Goal: Transaction & Acquisition: Purchase product/service

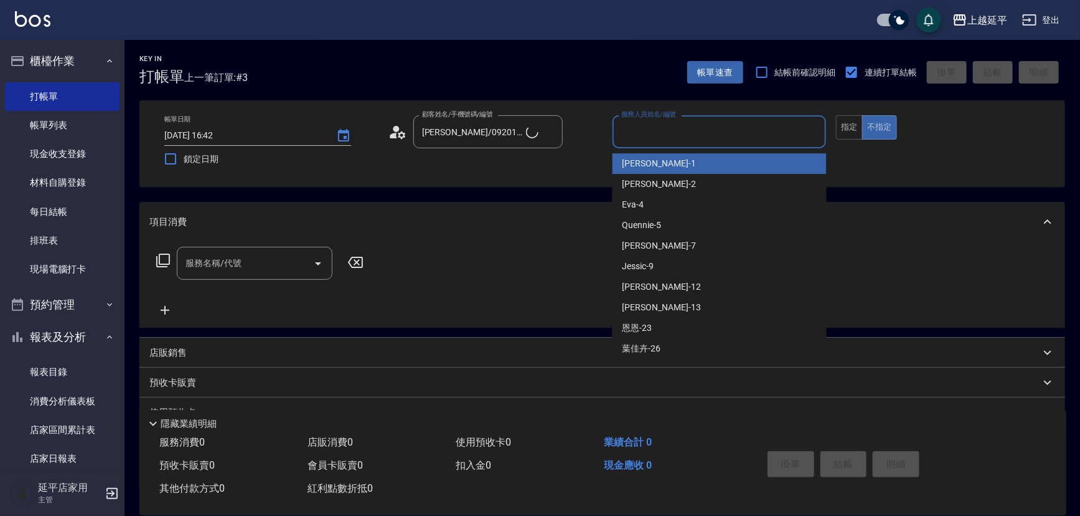
click at [688, 131] on input "服務人員姓名/編號" at bounding box center [719, 132] width 203 height 22
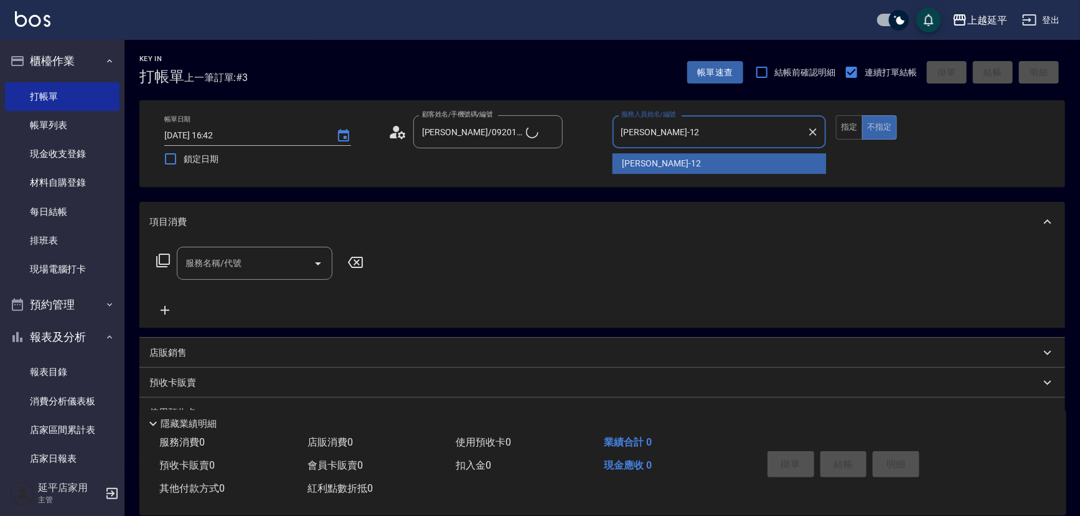
type input "[PERSON_NAME]-12"
click at [671, 166] on div "帳單日期 [DATE] 16:42 鎖定日期 顧客姓名/手機號碼/編號 [PERSON_NAME]/0920112091/52 顧客姓名/手機號碼/編號 服務…" at bounding box center [602, 143] width 896 height 57
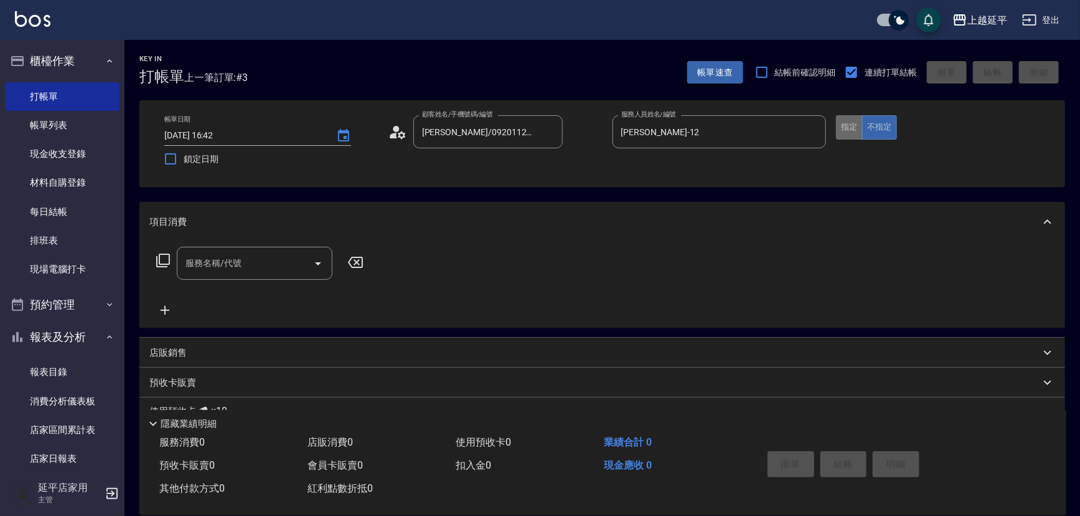
click at [850, 124] on button "指定" at bounding box center [849, 127] width 27 height 24
click at [163, 258] on icon at bounding box center [163, 260] width 15 height 15
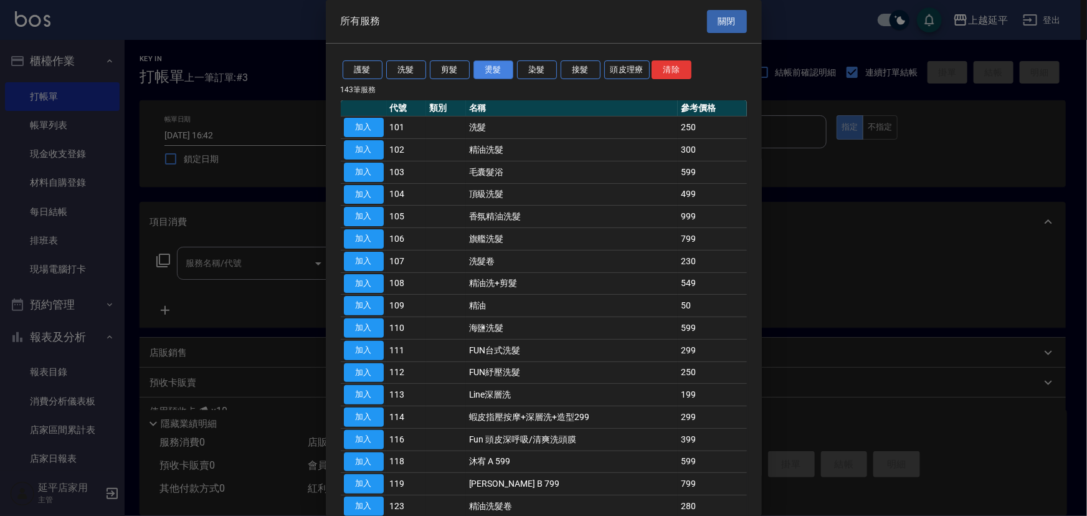
click at [500, 72] on button "燙髮" at bounding box center [493, 69] width 40 height 19
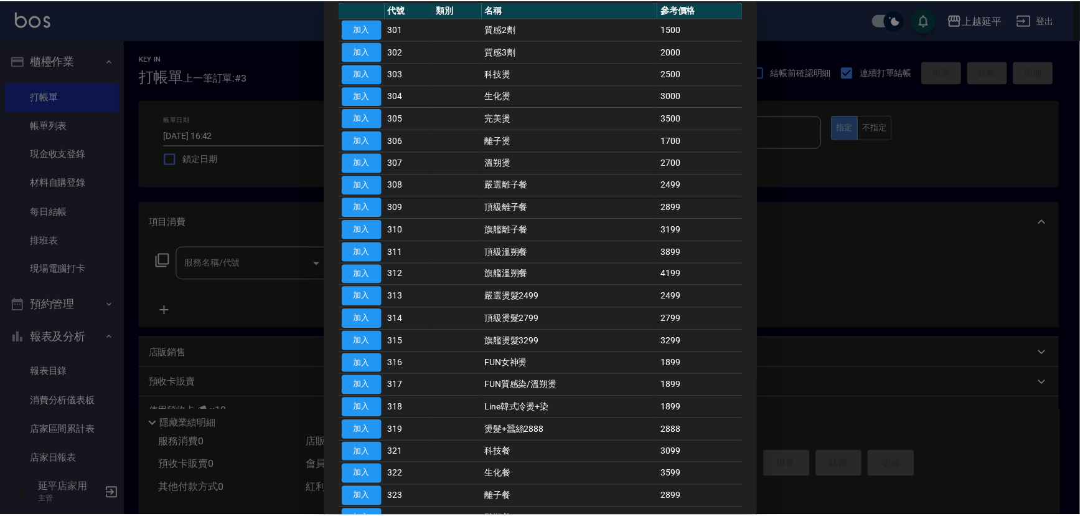
scroll to position [245, 0]
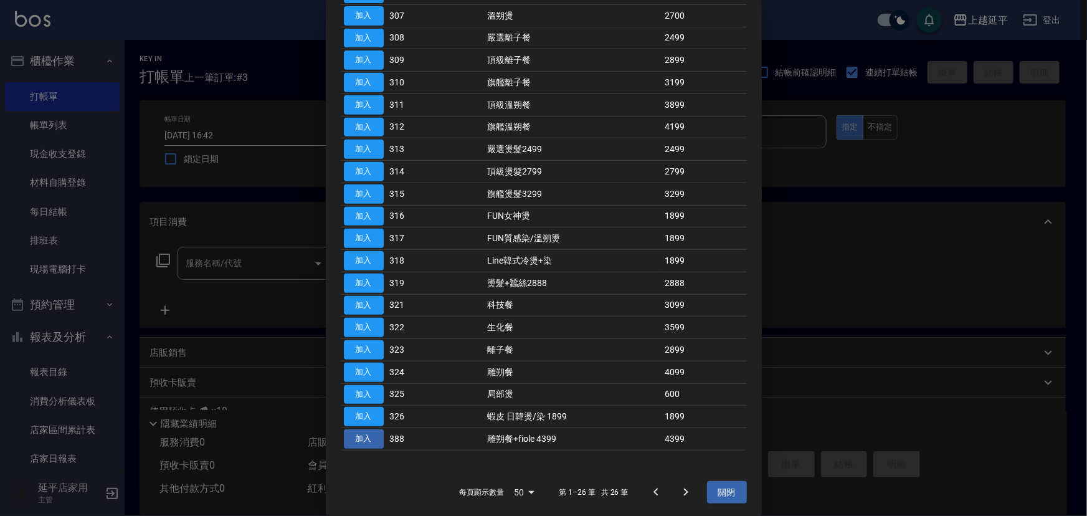
click at [368, 433] on button "加入" at bounding box center [364, 438] width 40 height 19
type input "雕朔餐+fiole 4399(388)"
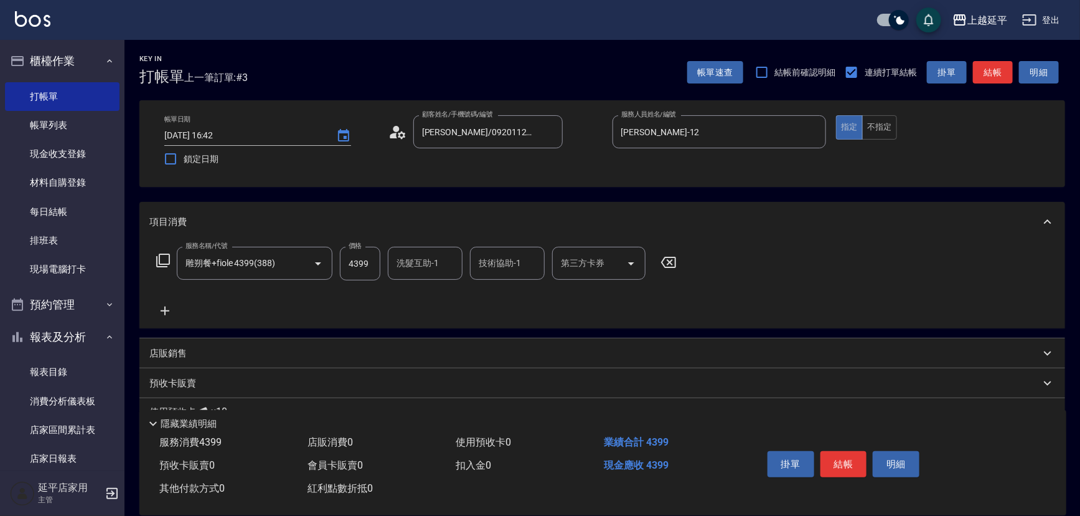
click at [373, 265] on input "4399" at bounding box center [360, 264] width 40 height 34
type input "5499"
click at [166, 351] on p "店販銷售" at bounding box center [167, 353] width 37 height 13
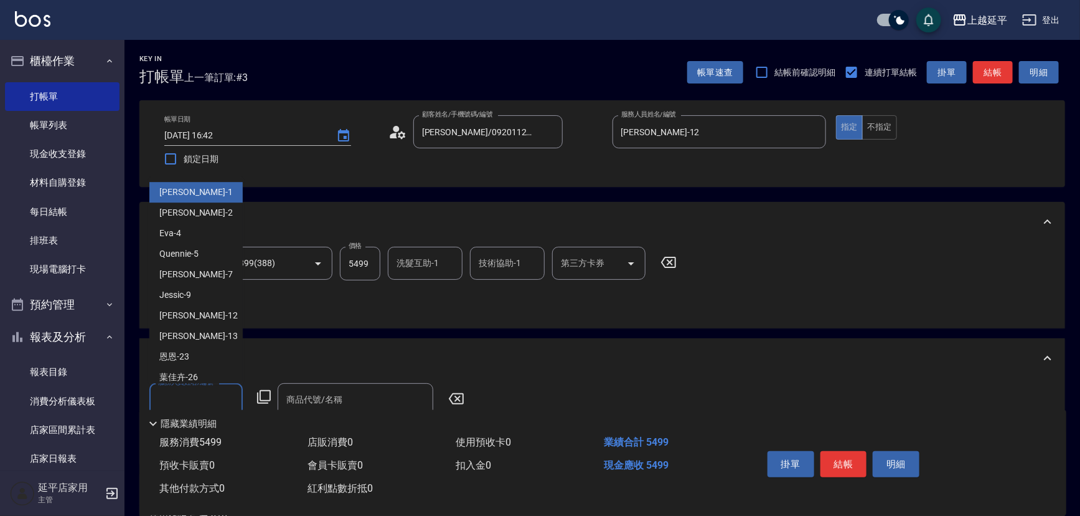
click at [180, 398] on input "服務人員姓名/編號" at bounding box center [196, 400] width 82 height 22
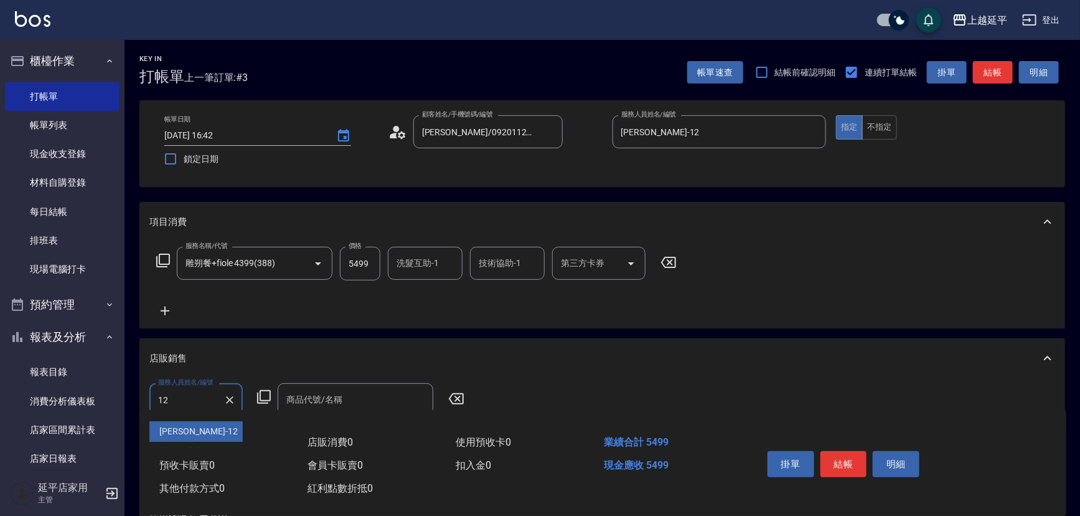
click at [190, 427] on span "[PERSON_NAME] -12" at bounding box center [198, 431] width 78 height 13
type input "[PERSON_NAME]-12"
click at [265, 397] on icon at bounding box center [264, 396] width 15 height 15
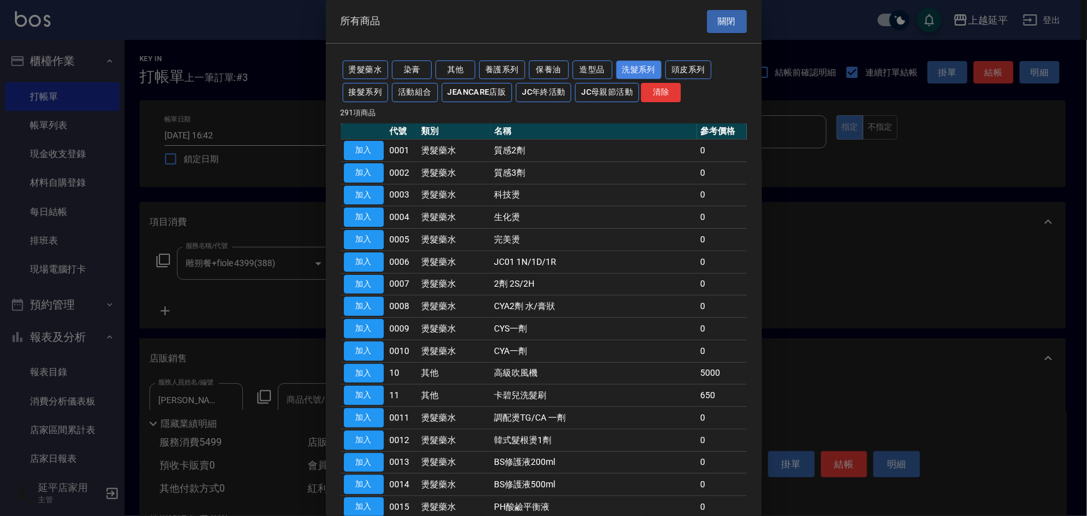
click at [630, 71] on button "洗髮系列" at bounding box center [639, 69] width 46 height 19
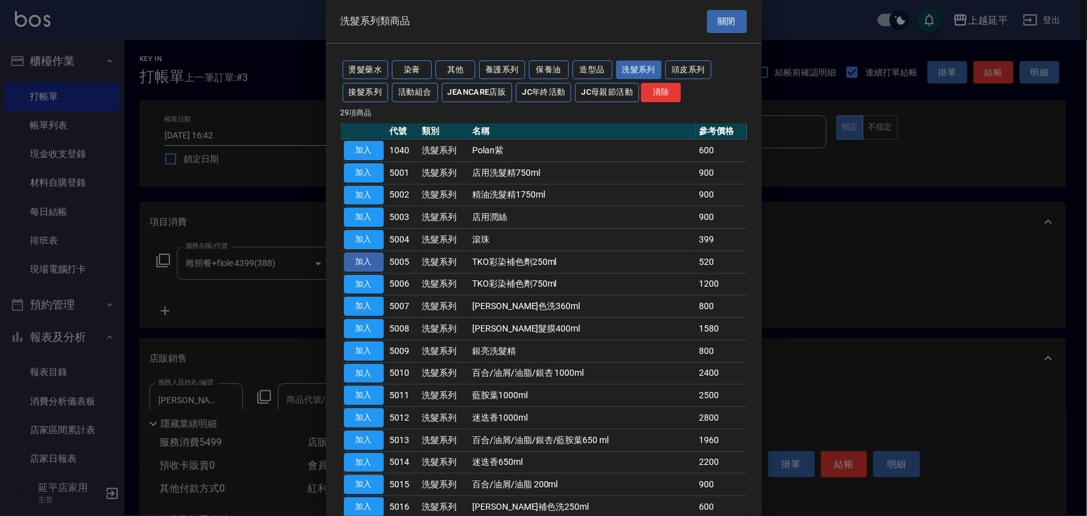
click at [361, 267] on button "加入" at bounding box center [364, 261] width 40 height 19
type input "TKO彩染補色劑250ml"
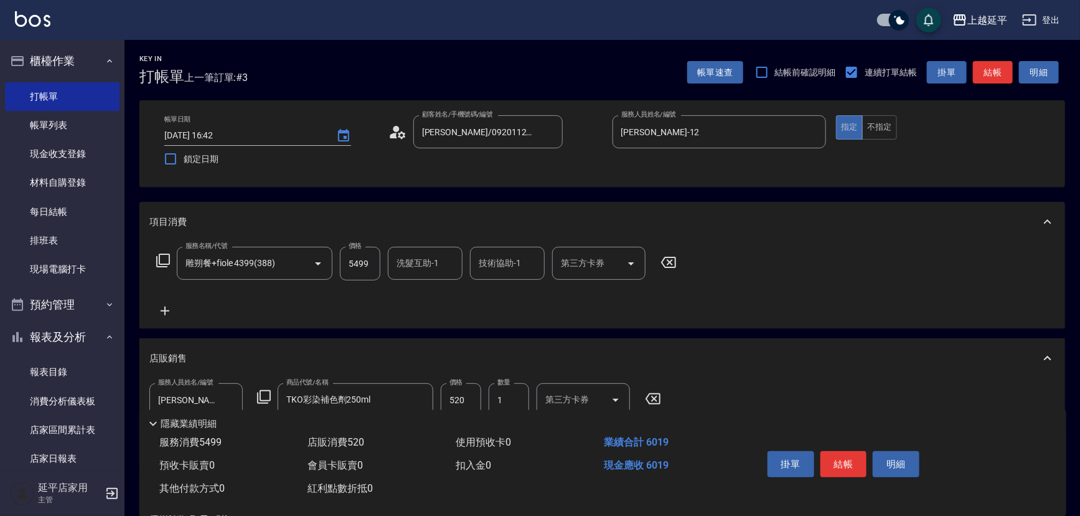
click at [991, 70] on button "結帳" at bounding box center [993, 72] width 40 height 23
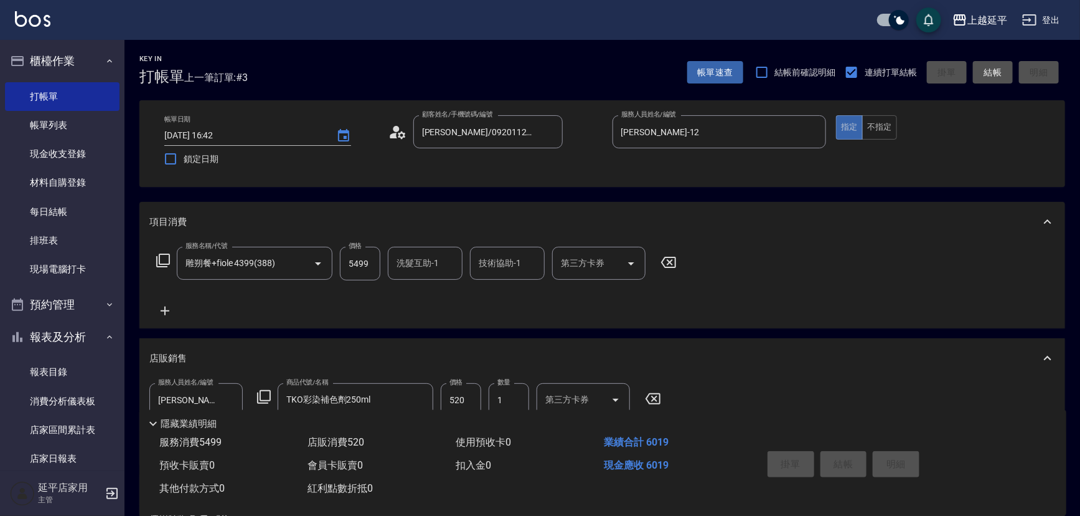
type input "[DATE] 17:25"
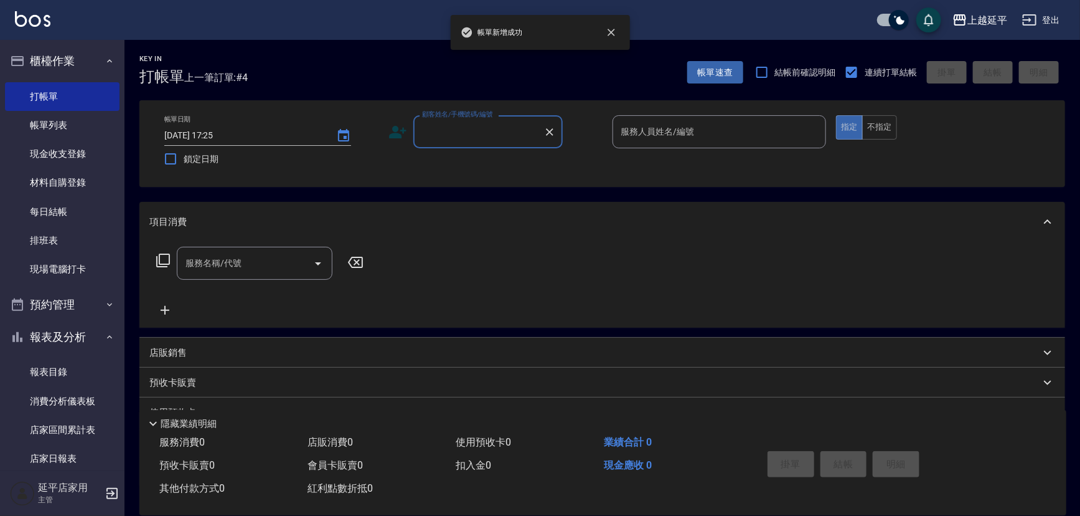
click at [489, 135] on input "顧客姓名/手機號碼/編號" at bounding box center [479, 132] width 120 height 22
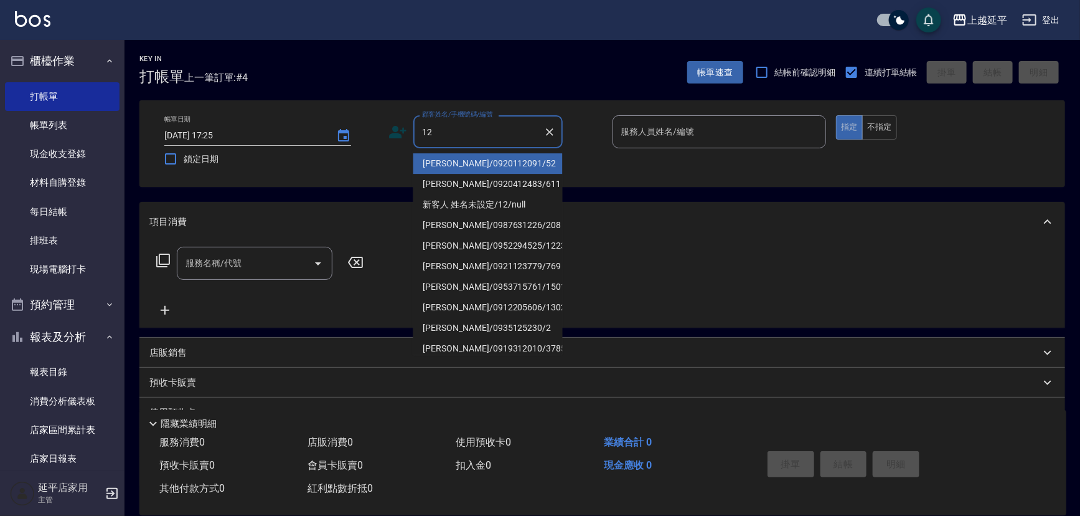
click at [489, 161] on li "[PERSON_NAME]/0920112091/52" at bounding box center [487, 163] width 149 height 21
type input "[PERSON_NAME]/0920112091/52"
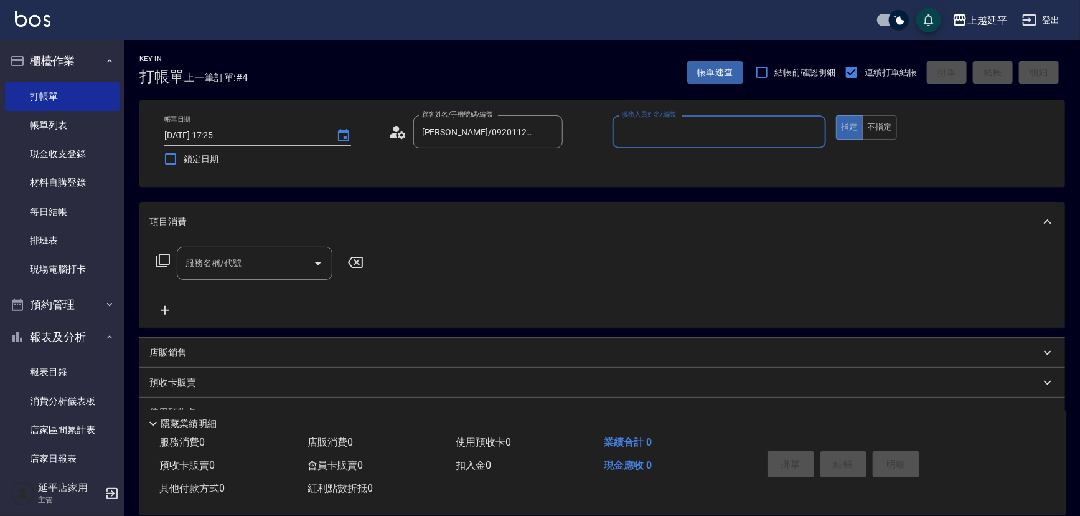
type input "[PERSON_NAME]-12"
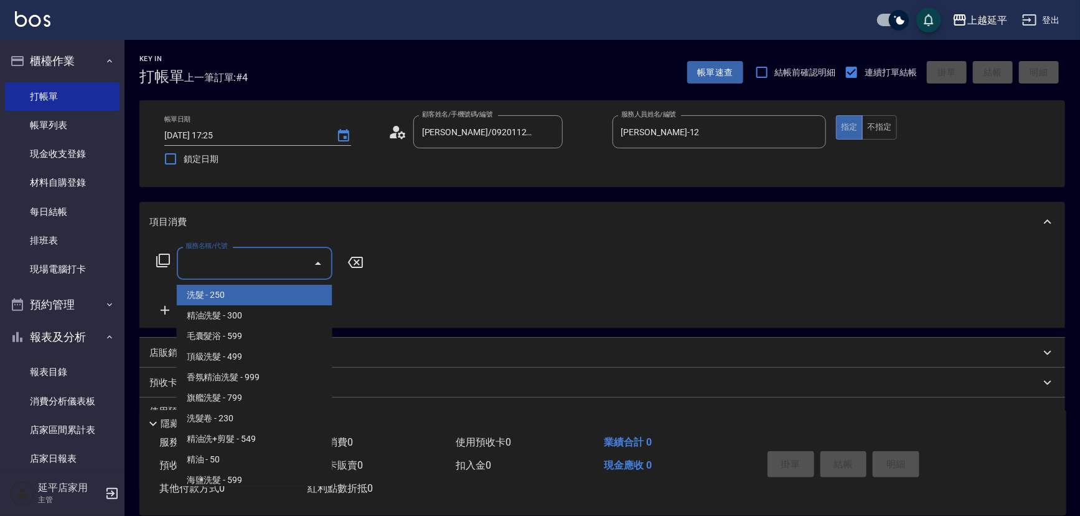
click at [283, 265] on input "服務名稱/代號" at bounding box center [245, 263] width 126 height 22
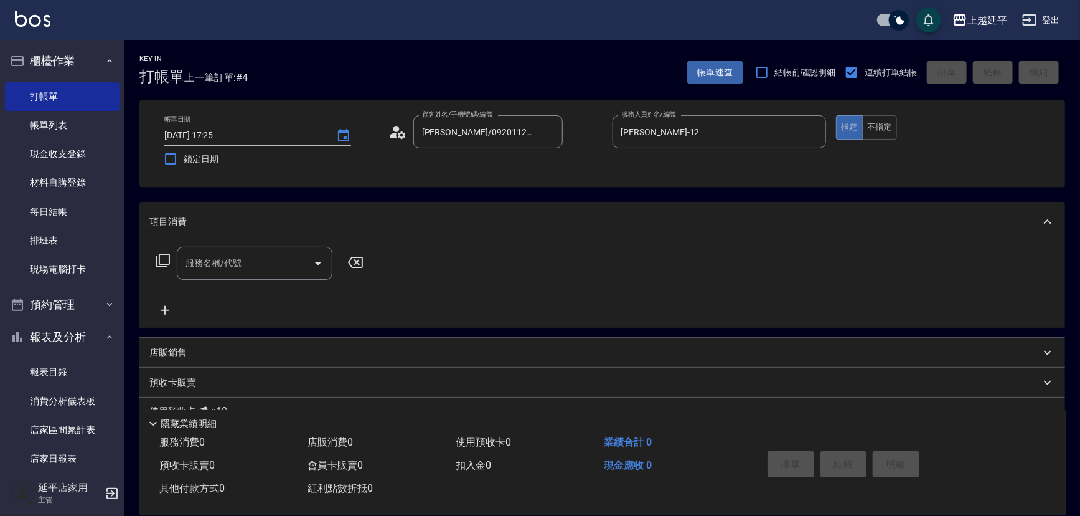
click at [165, 257] on icon at bounding box center [163, 260] width 15 height 15
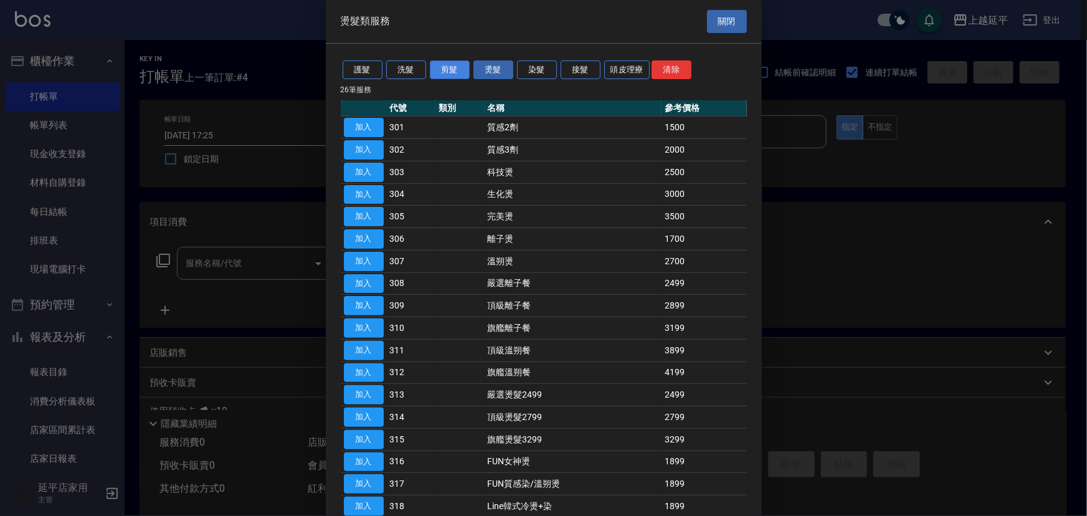
click at [458, 67] on button "剪髮" at bounding box center [450, 69] width 40 height 19
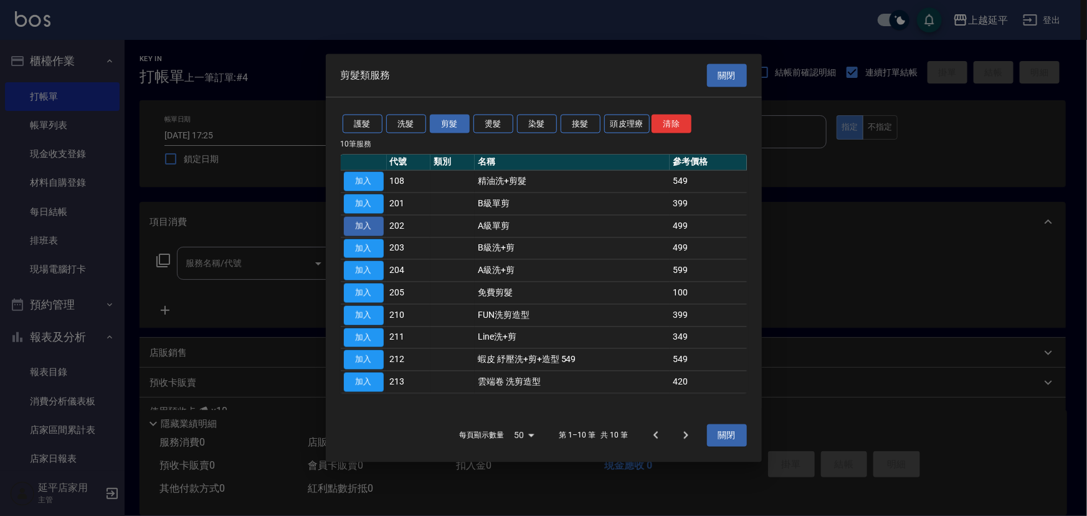
click at [375, 177] on button "加入" at bounding box center [364, 181] width 40 height 19
type input "精油洗+剪髮(108)"
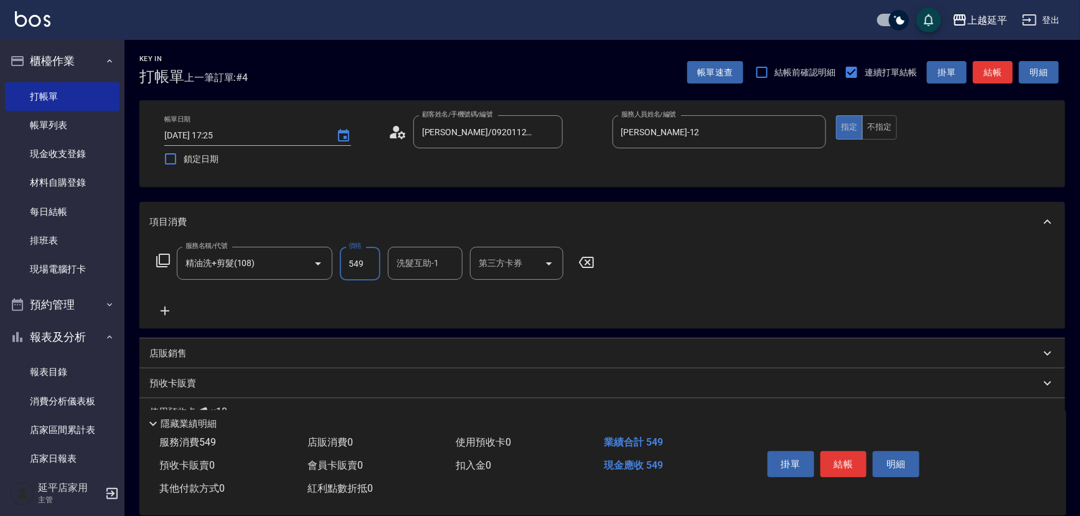
click at [366, 263] on input "549" at bounding box center [360, 264] width 40 height 34
type input "649"
click at [417, 262] on div "洗髮互助-1 洗髮互助-1" at bounding box center [425, 263] width 75 height 33
click at [422, 290] on span "恩恩 -23" at bounding box center [413, 294] width 30 height 13
type input "恩恩-23"
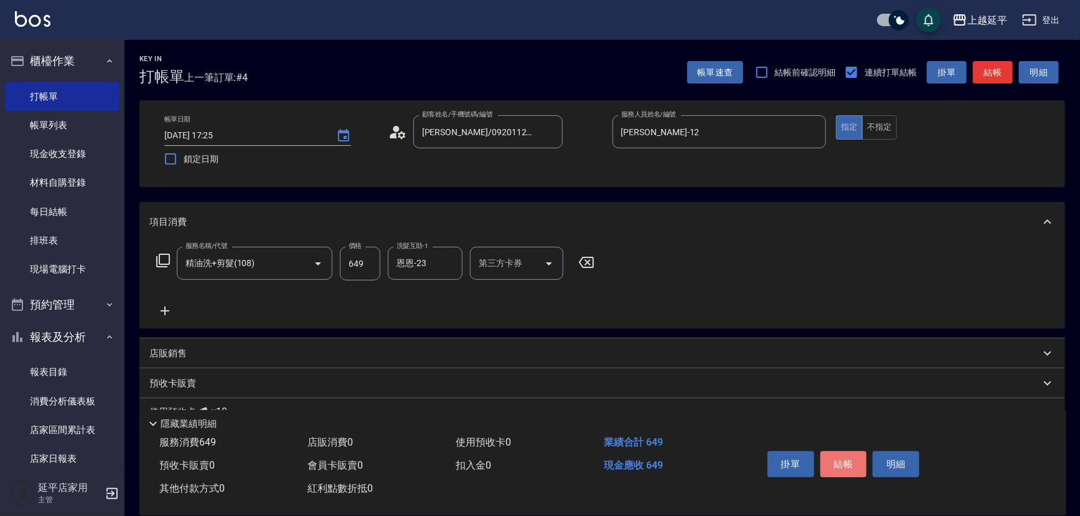
click at [843, 461] on button "結帳" at bounding box center [844, 464] width 47 height 26
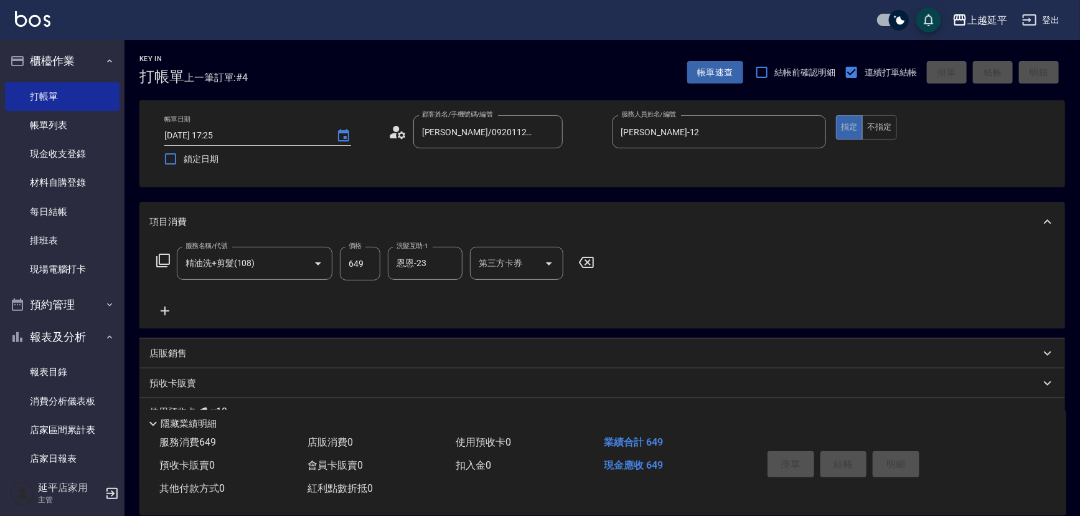
type input "[DATE] 17:26"
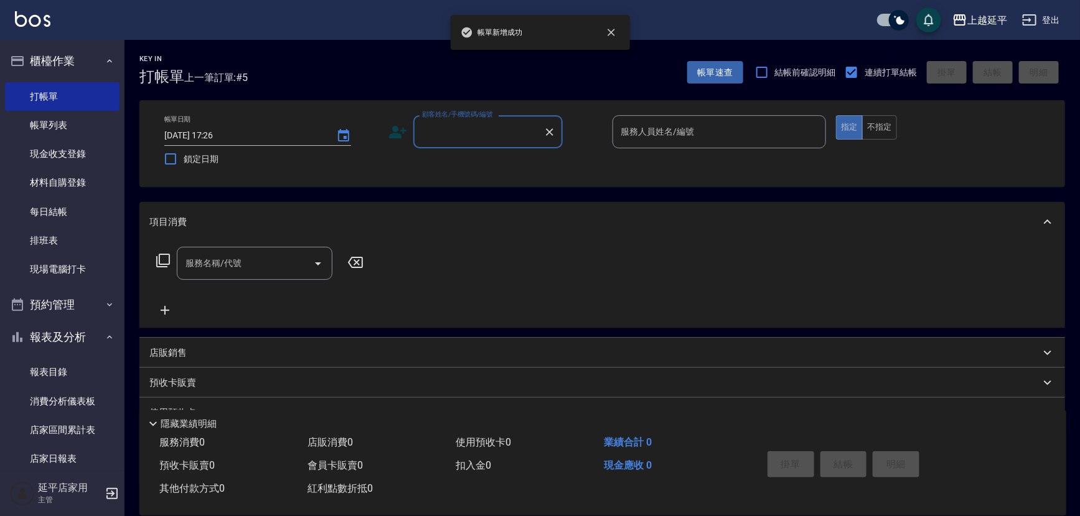
click at [488, 132] on input "顧客姓名/手機號碼/編號" at bounding box center [479, 132] width 120 height 22
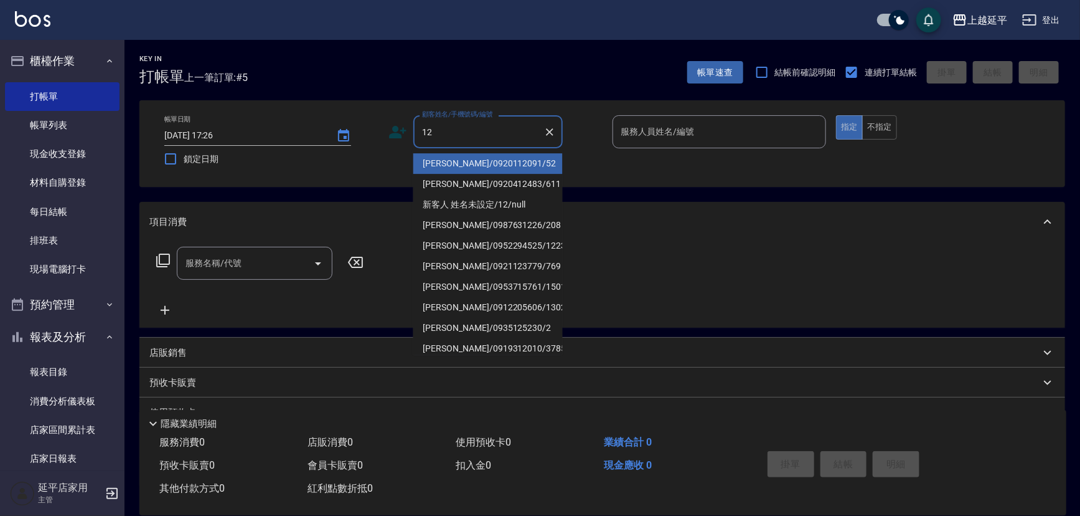
click at [488, 161] on li "[PERSON_NAME]/0920112091/52" at bounding box center [487, 163] width 149 height 21
type input "[PERSON_NAME]/0920112091/52"
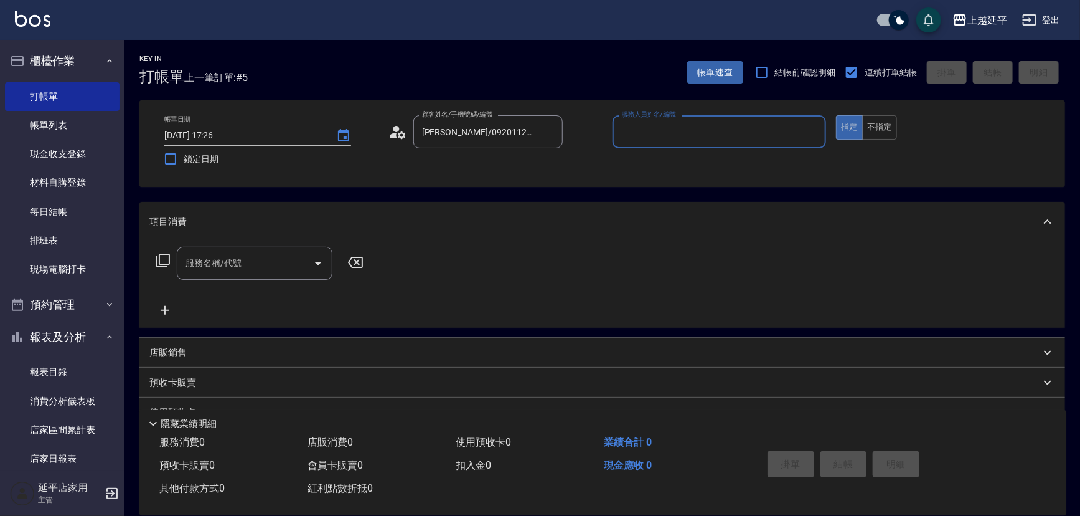
type input "[PERSON_NAME]-12"
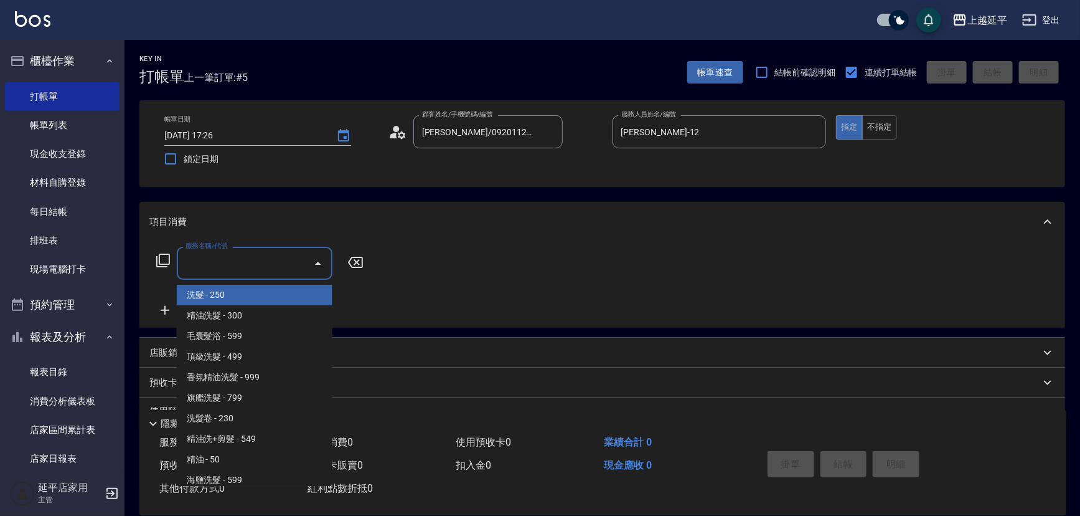
click at [284, 268] on input "服務名稱/代號" at bounding box center [245, 263] width 126 height 22
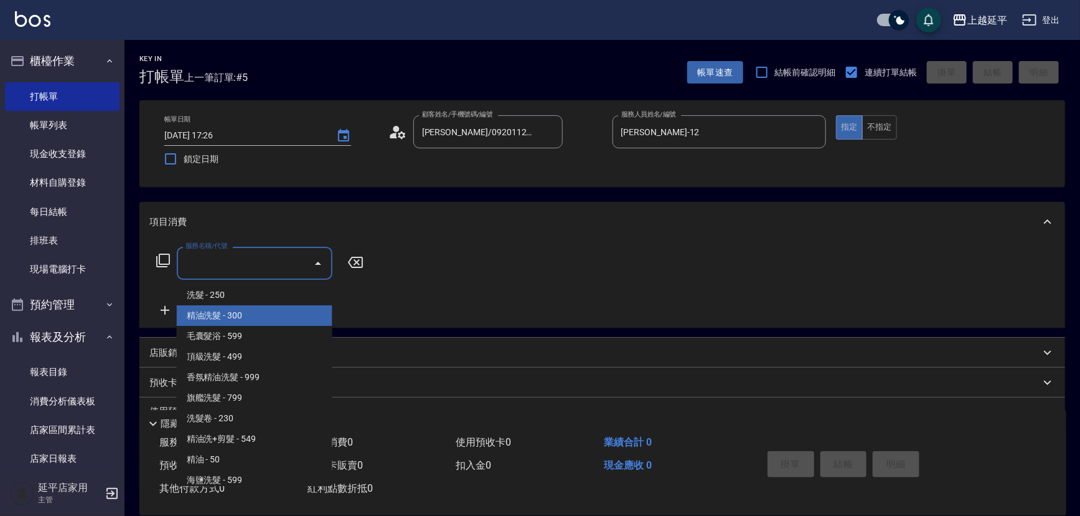
click at [270, 311] on span "精油洗髮 - 300" at bounding box center [255, 315] width 156 height 21
type input "精油洗髮(102)"
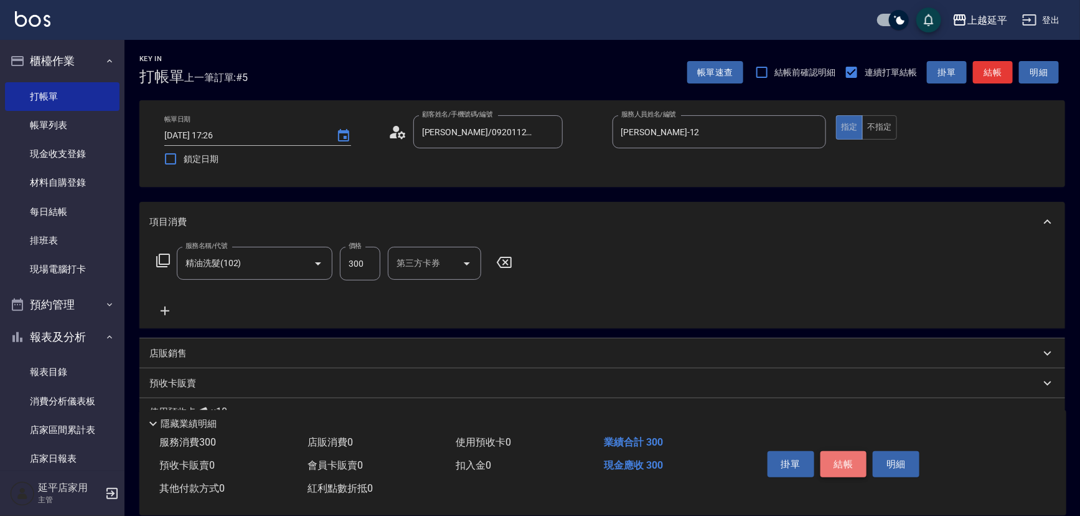
click at [834, 459] on button "結帳" at bounding box center [844, 464] width 47 height 26
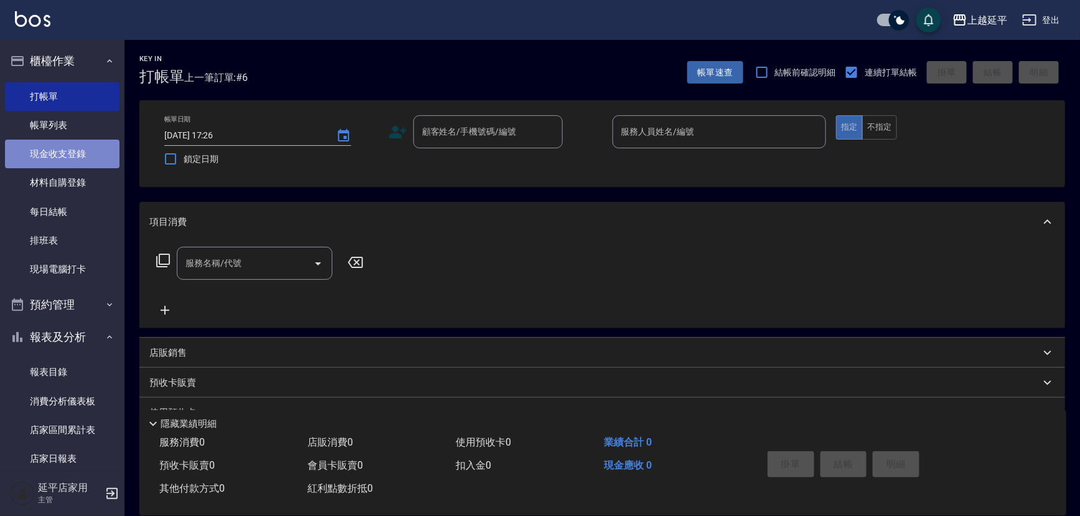
click at [62, 158] on link "現金收支登錄" at bounding box center [62, 153] width 115 height 29
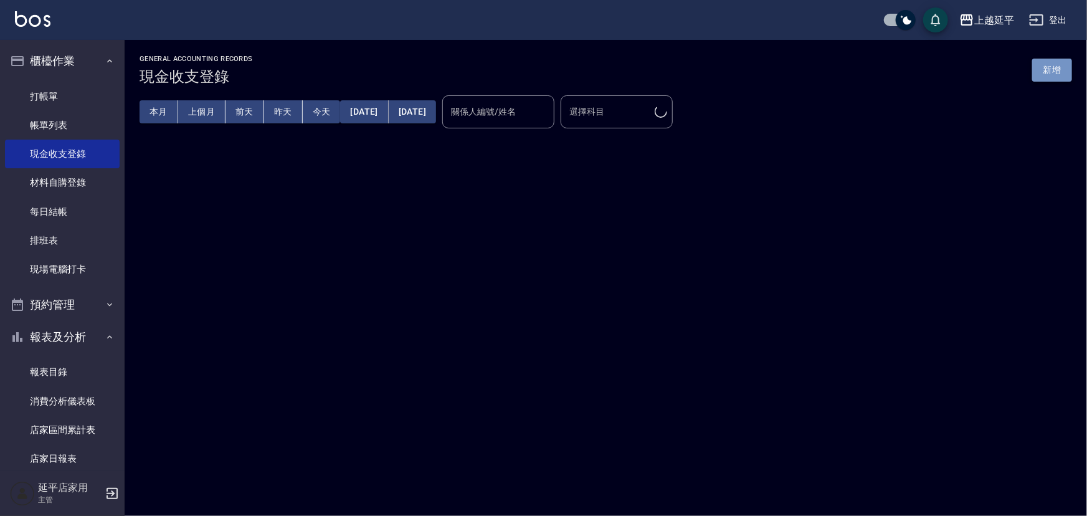
click at [1040, 69] on button "新增" at bounding box center [1052, 70] width 40 height 23
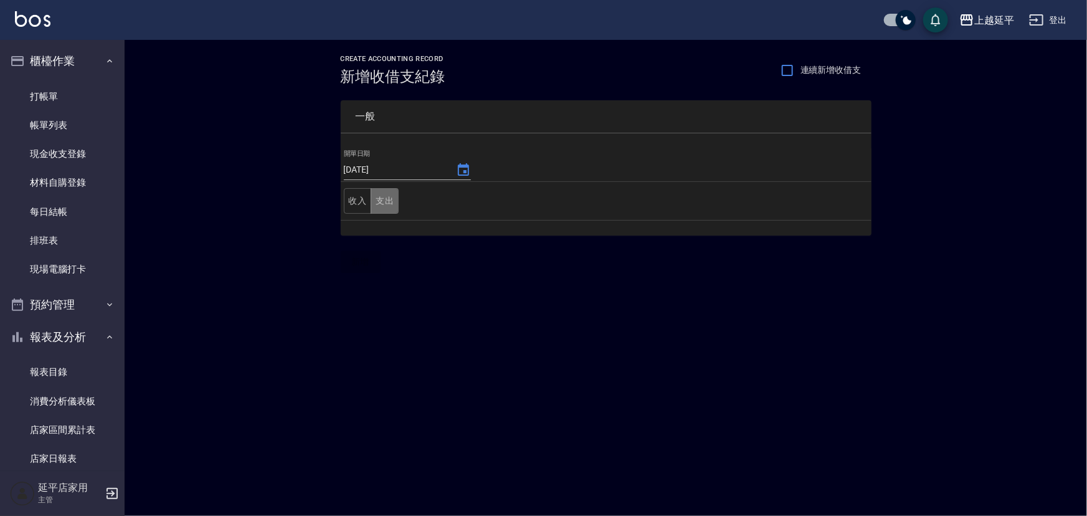
click at [393, 200] on button "支出" at bounding box center [384, 201] width 28 height 26
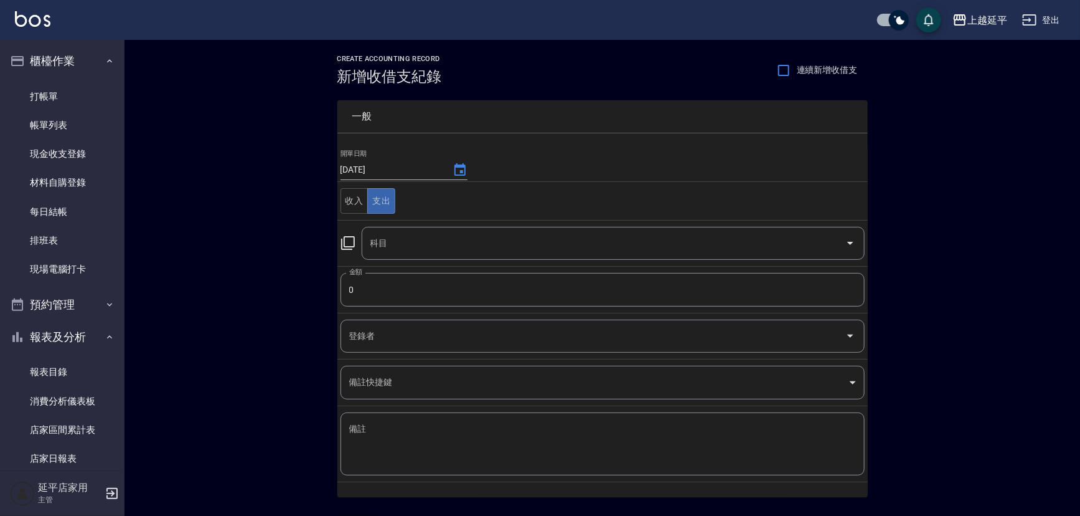
click at [344, 243] on icon at bounding box center [348, 243] width 14 height 14
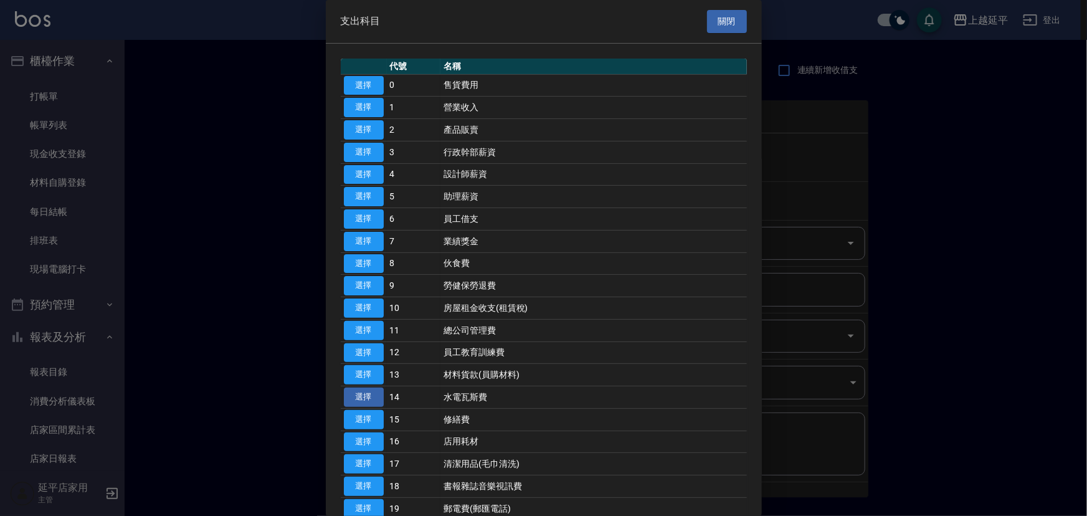
click at [372, 395] on button "選擇" at bounding box center [364, 396] width 40 height 19
type input "14 水電瓦斯費"
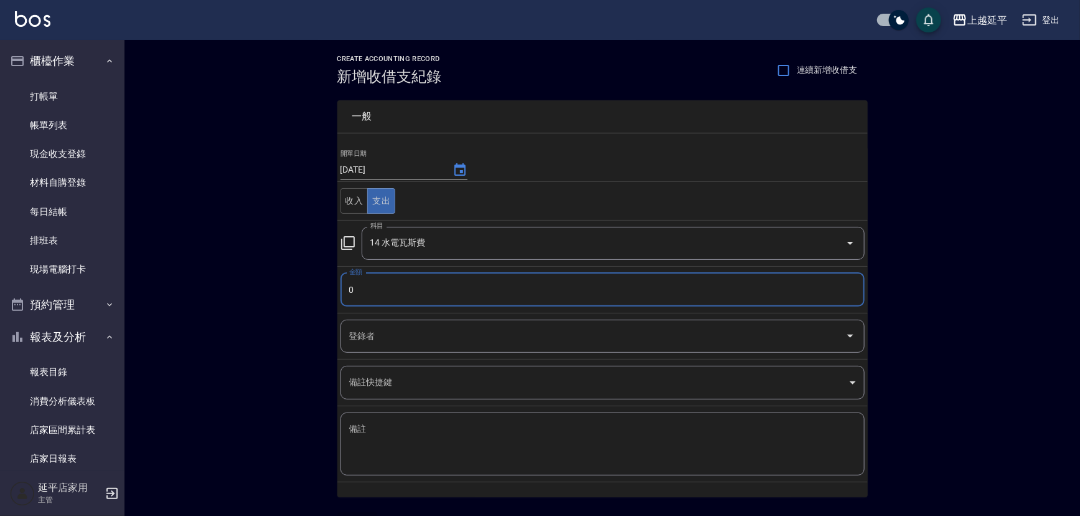
click at [373, 290] on input "0" at bounding box center [603, 290] width 524 height 34
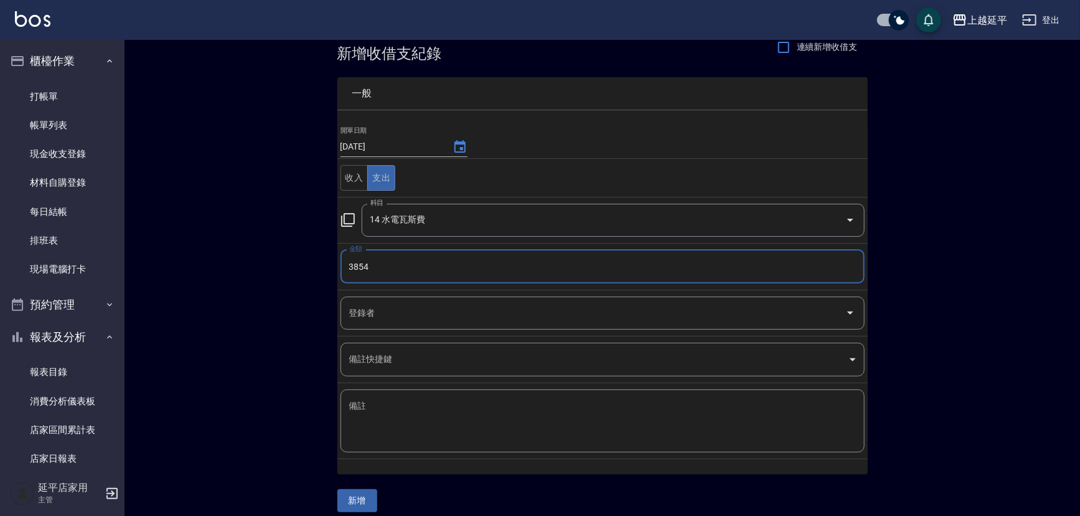
scroll to position [33, 0]
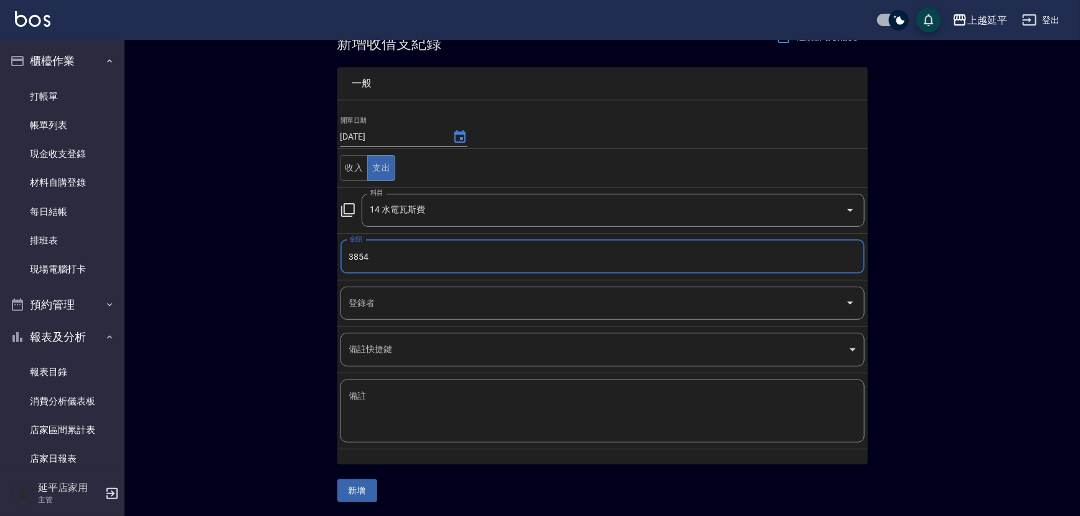
type input "3854"
click at [361, 484] on button "新增" at bounding box center [357, 490] width 40 height 23
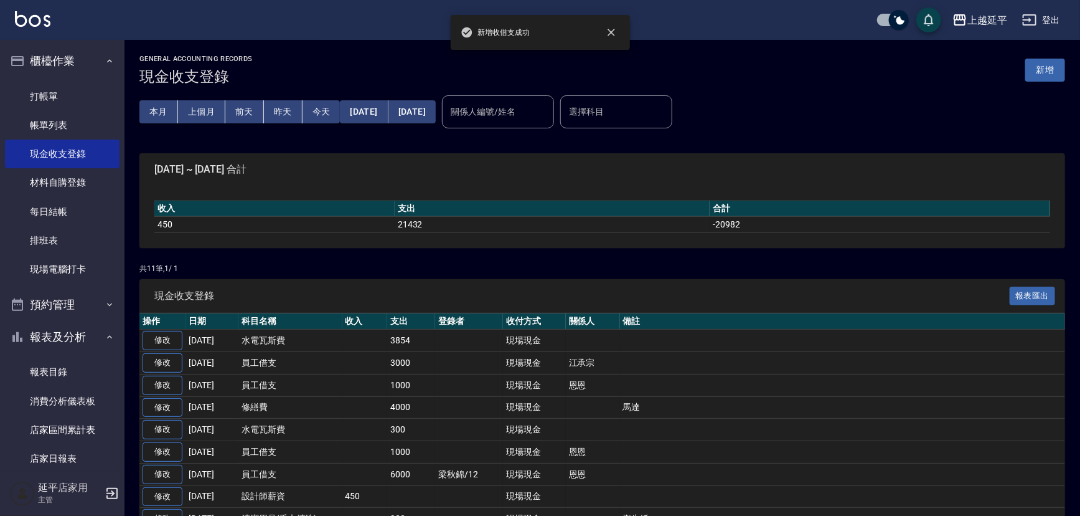
drag, startPoint x: 53, startPoint y: 95, endPoint x: 405, endPoint y: 393, distance: 461.2
click at [53, 95] on link "打帳單" at bounding box center [62, 96] width 115 height 29
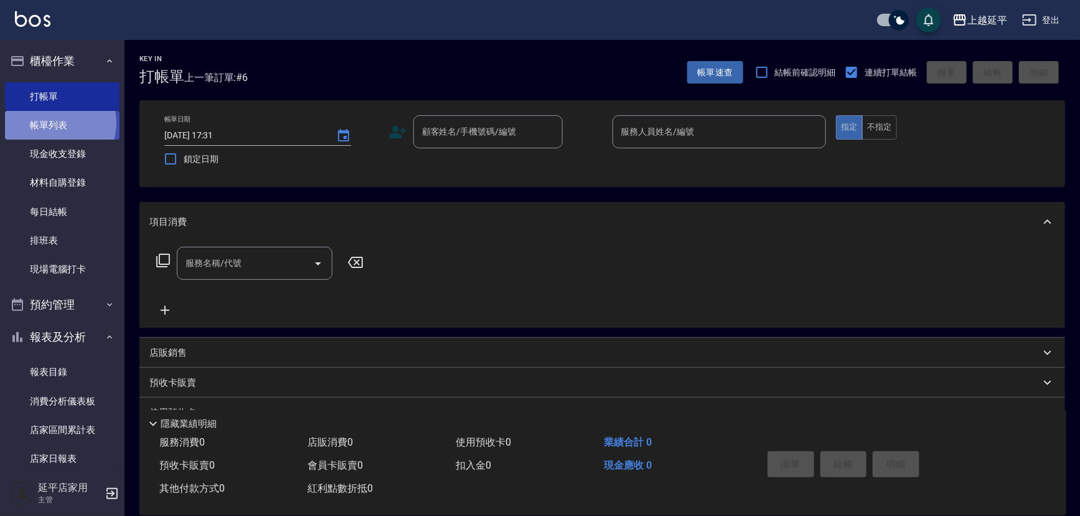
click at [54, 123] on link "帳單列表" at bounding box center [62, 125] width 115 height 29
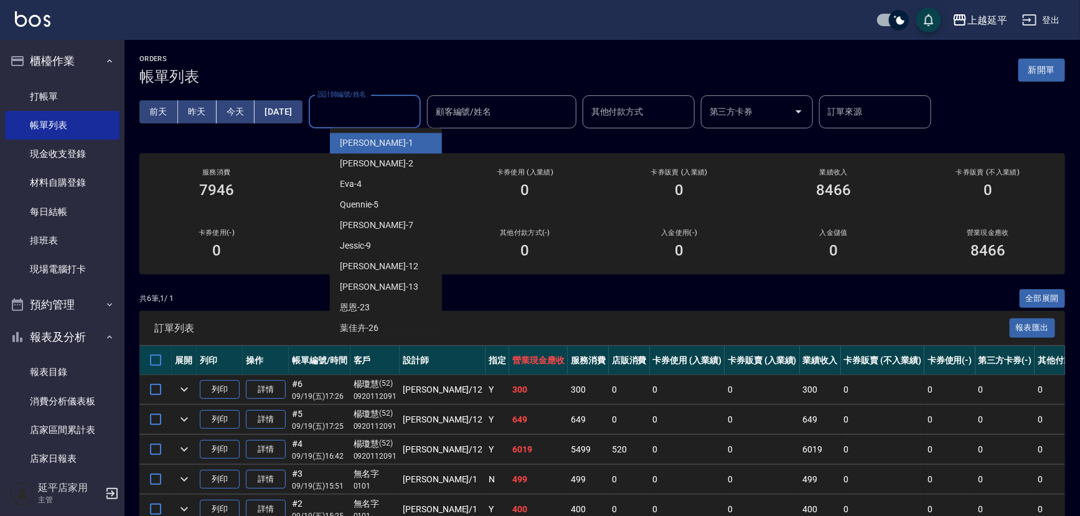
click at [362, 112] on input "設計師編號/姓名" at bounding box center [364, 112] width 101 height 22
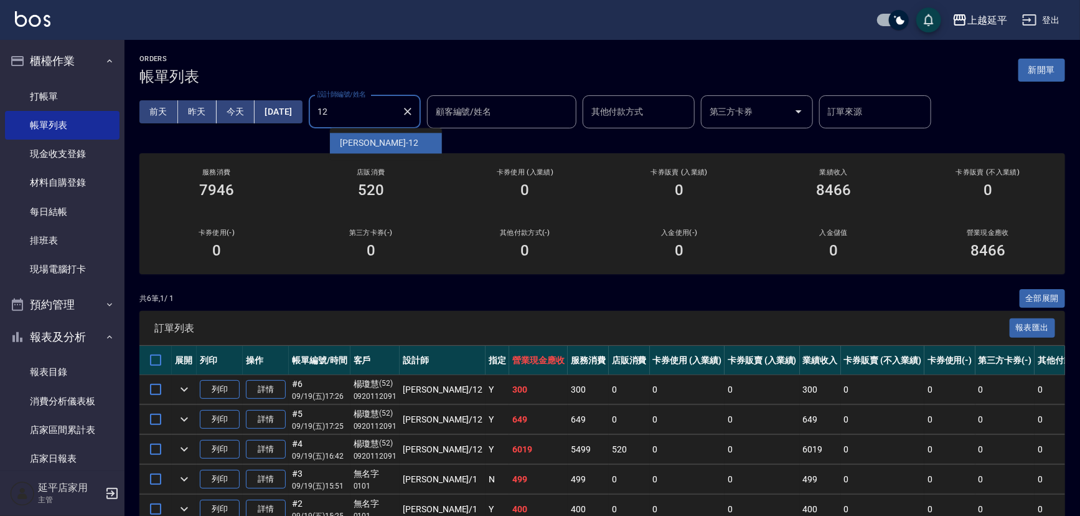
click at [377, 145] on div "[PERSON_NAME] -12" at bounding box center [386, 143] width 112 height 21
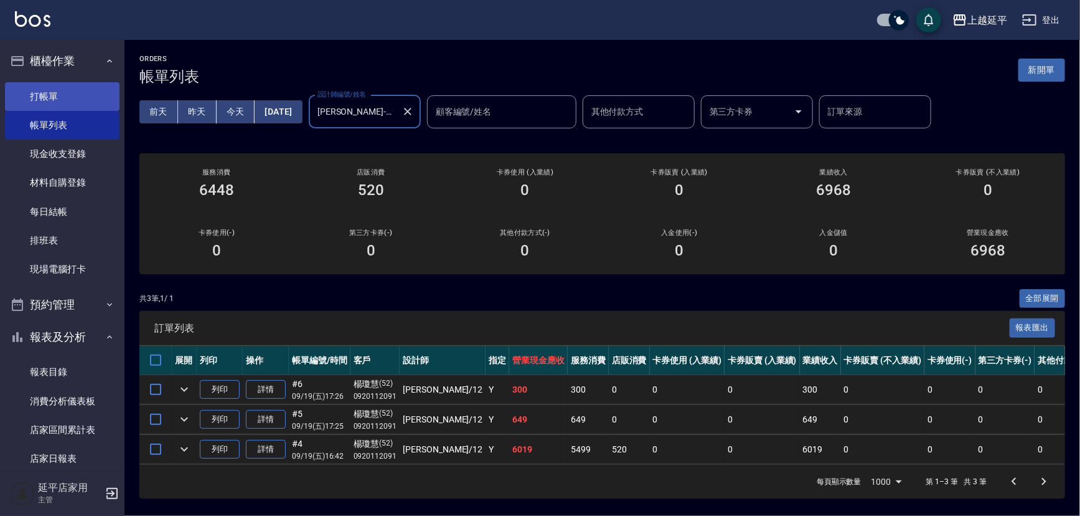
type input "[PERSON_NAME]-12"
click at [44, 95] on link "打帳單" at bounding box center [62, 96] width 115 height 29
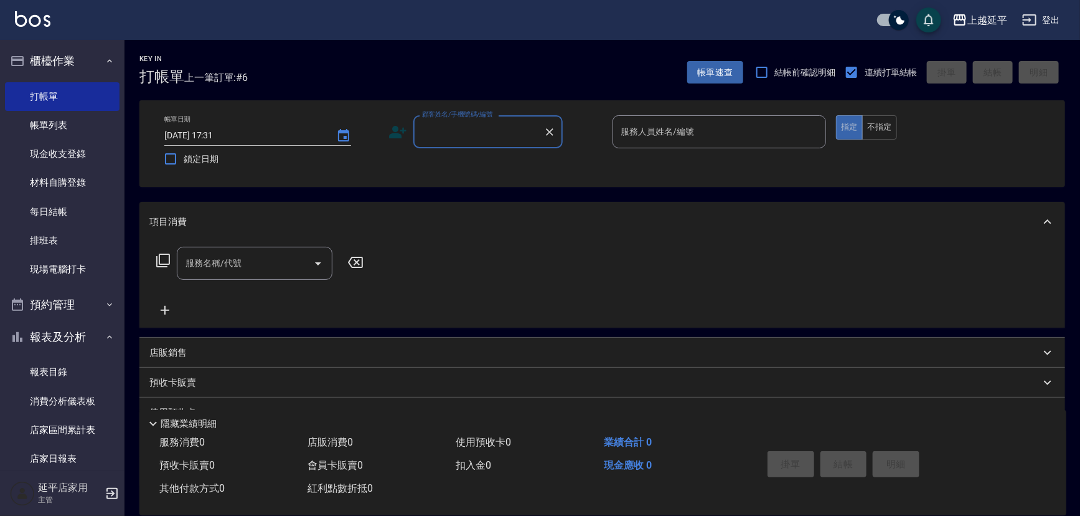
drag, startPoint x: 453, startPoint y: 64, endPoint x: 455, endPoint y: 88, distance: 25.0
click at [454, 85] on div "Key In 打帳單 上一筆訂單:#6 帳單速查 結帳前確認明細 連續打單結帳 掛單 結帳 明細" at bounding box center [595, 62] width 941 height 45
drag, startPoint x: 457, startPoint y: 95, endPoint x: 468, endPoint y: 117, distance: 24.8
click at [465, 115] on div "Key In 打帳單 上一筆訂單:#6 帳單速查 結帳前確認明細 連續打單結帳 掛單 結帳 明細 帳單日期 [DATE] 17:31 鎖定日期 顧客姓名/手機…" at bounding box center [603, 322] width 956 height 564
click at [621, 161] on p at bounding box center [720, 154] width 214 height 13
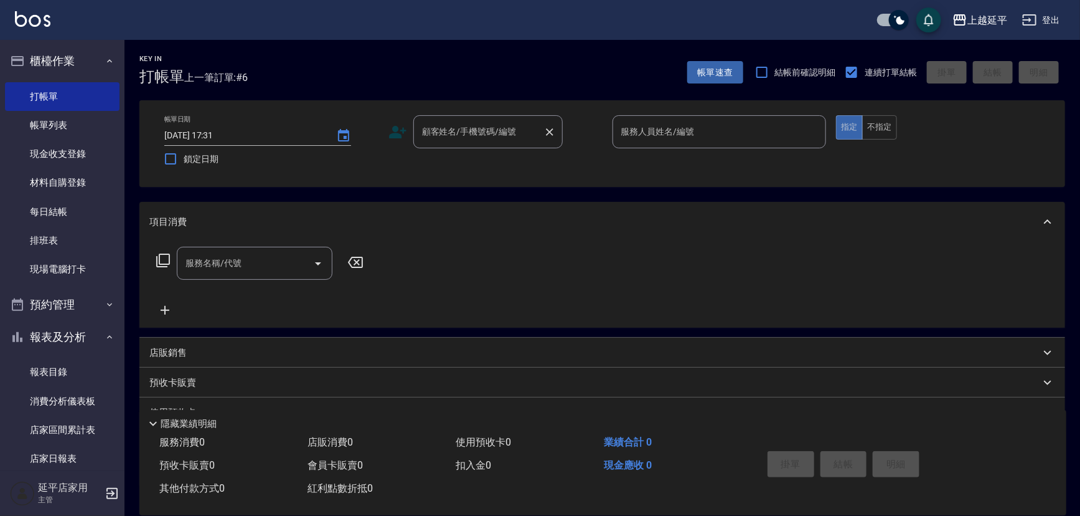
click at [504, 134] on div "顧客姓名/手機號碼/編號 顧客姓名/手機號碼/編號" at bounding box center [487, 131] width 149 height 33
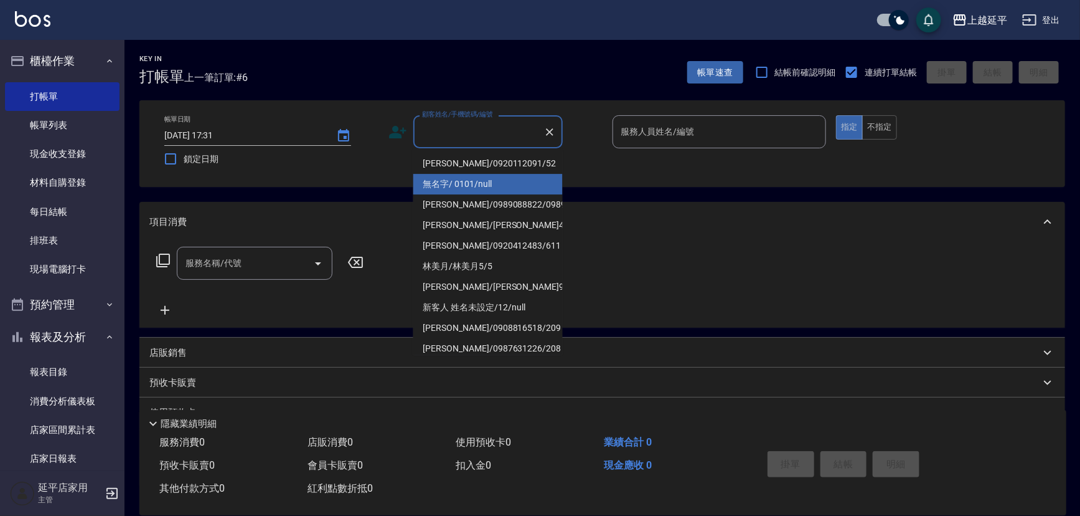
click at [496, 182] on li "無名字/ 0101/null" at bounding box center [487, 184] width 149 height 21
type input "無名字/ 0101/null"
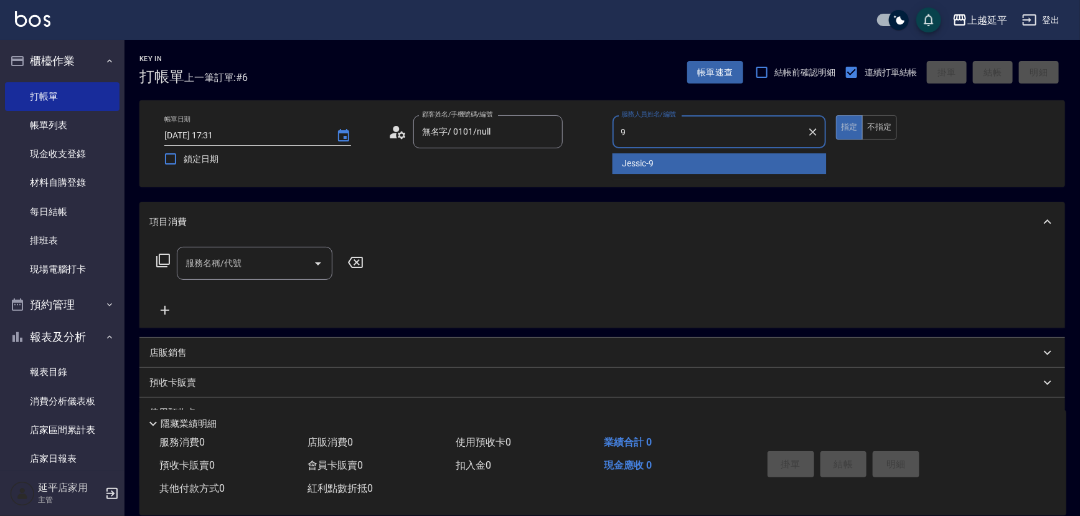
click at [662, 158] on div "Jessic -9" at bounding box center [720, 163] width 214 height 21
type input "Jessic-9"
click at [258, 258] on input "服務名稱/代號" at bounding box center [245, 263] width 126 height 22
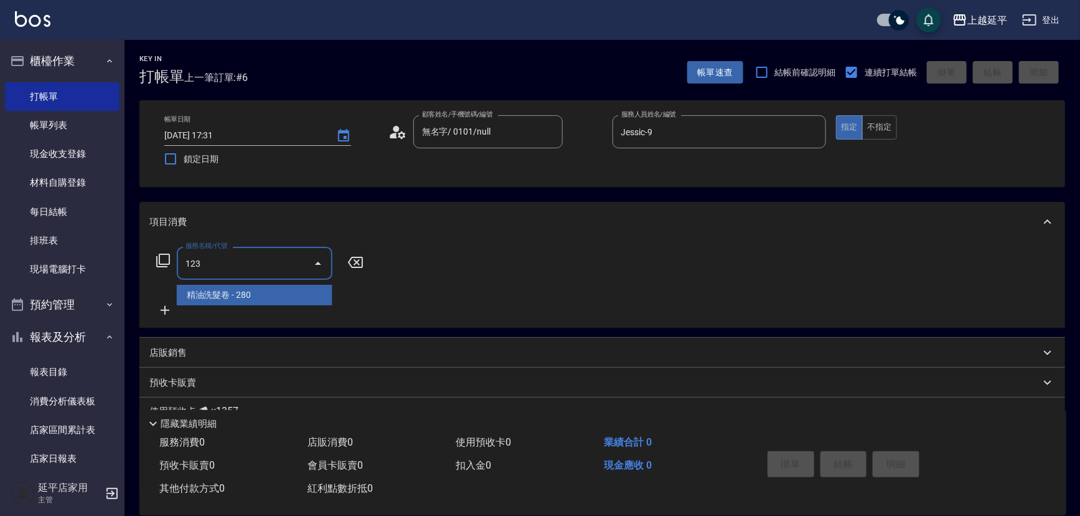
click at [266, 291] on span "精油洗髮卷 - 280" at bounding box center [255, 295] width 156 height 21
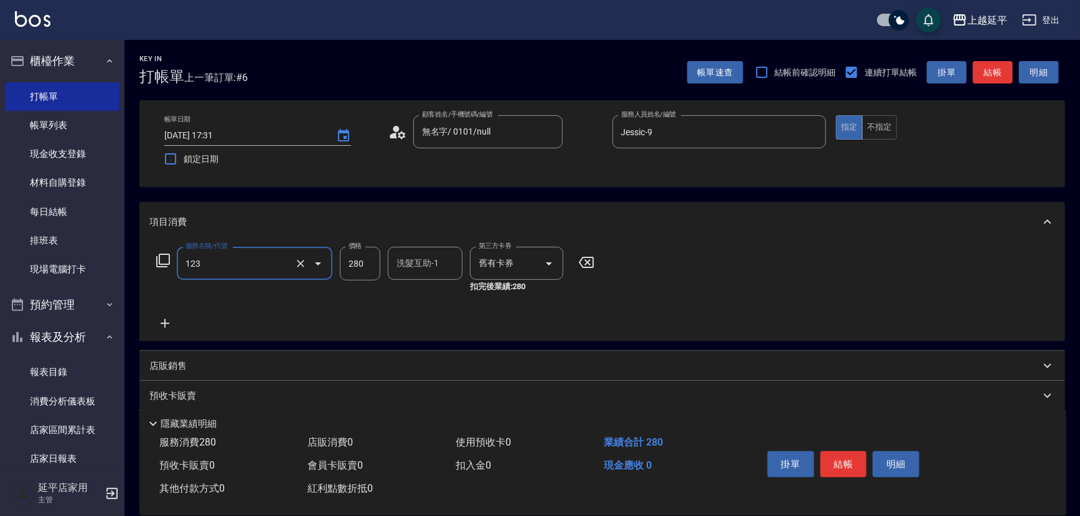
click at [411, 268] on div "洗髮互助-1 洗髮互助-1" at bounding box center [425, 263] width 75 height 33
type input "精油洗髮卷(123)"
click at [423, 295] on span "[PERSON_NAME]-34" at bounding box center [417, 294] width 39 height 13
type input "方彩姿-34"
click at [177, 391] on p "預收卡販賣" at bounding box center [172, 395] width 47 height 13
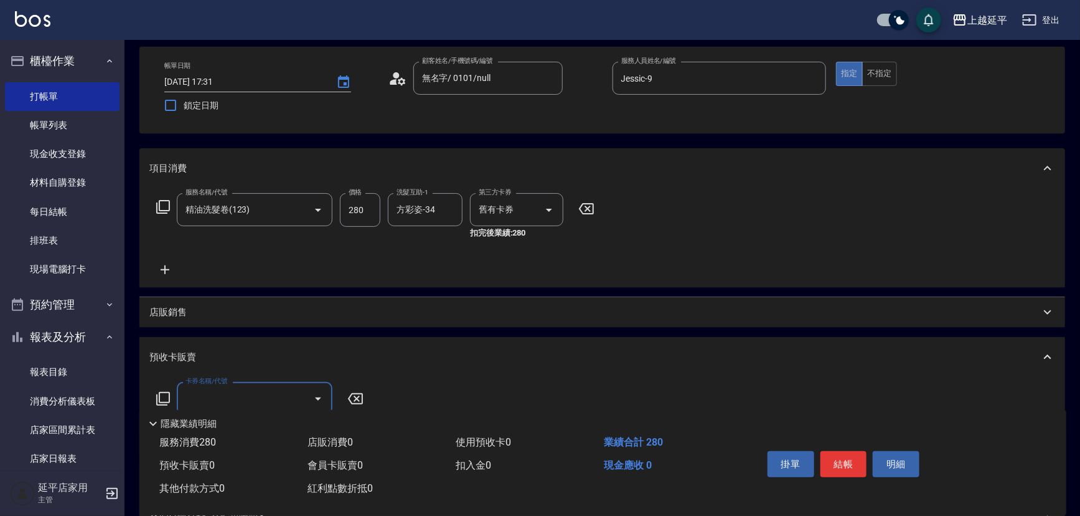
scroll to position [113, 0]
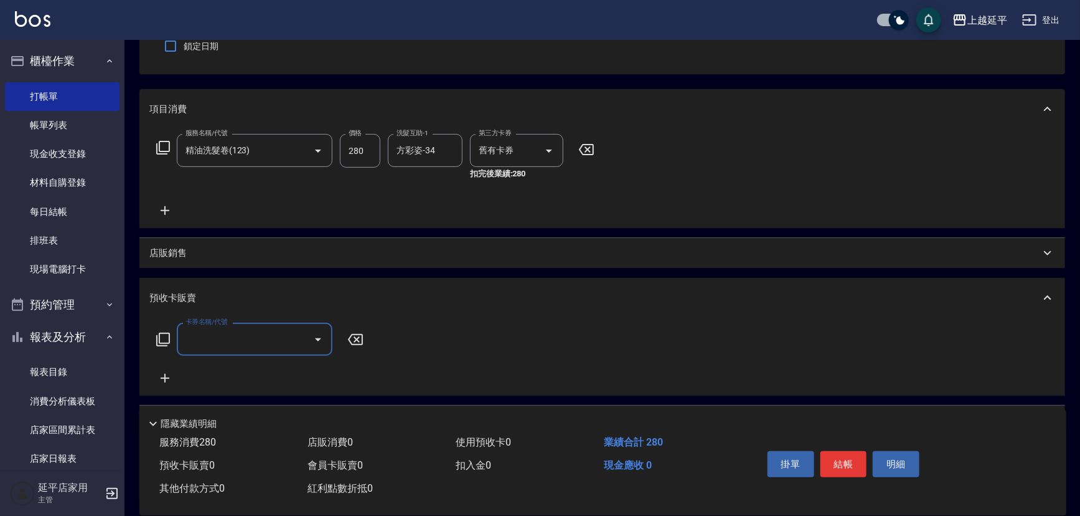
click at [200, 340] on input "卡券名稱/代號" at bounding box center [245, 339] width 126 height 22
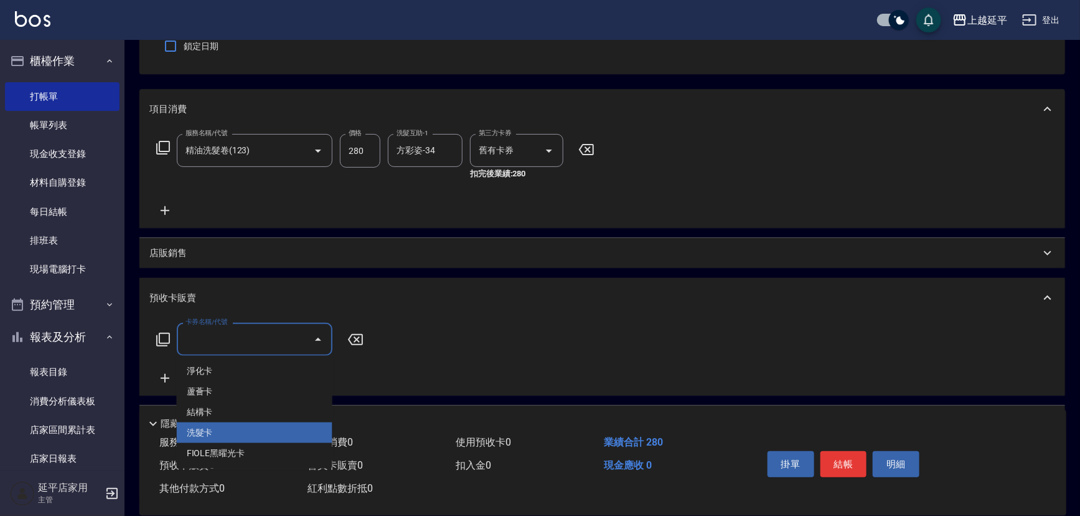
click at [211, 431] on span "洗髮卡" at bounding box center [255, 432] width 156 height 21
type input "洗髮卡(4)"
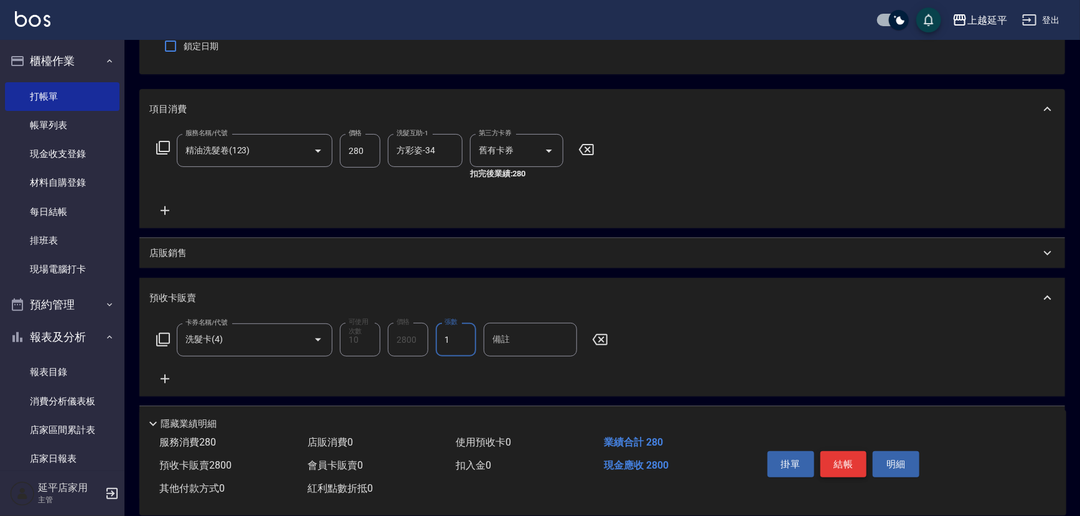
click at [846, 458] on button "結帳" at bounding box center [844, 464] width 47 height 26
type input "[DATE] 17:37"
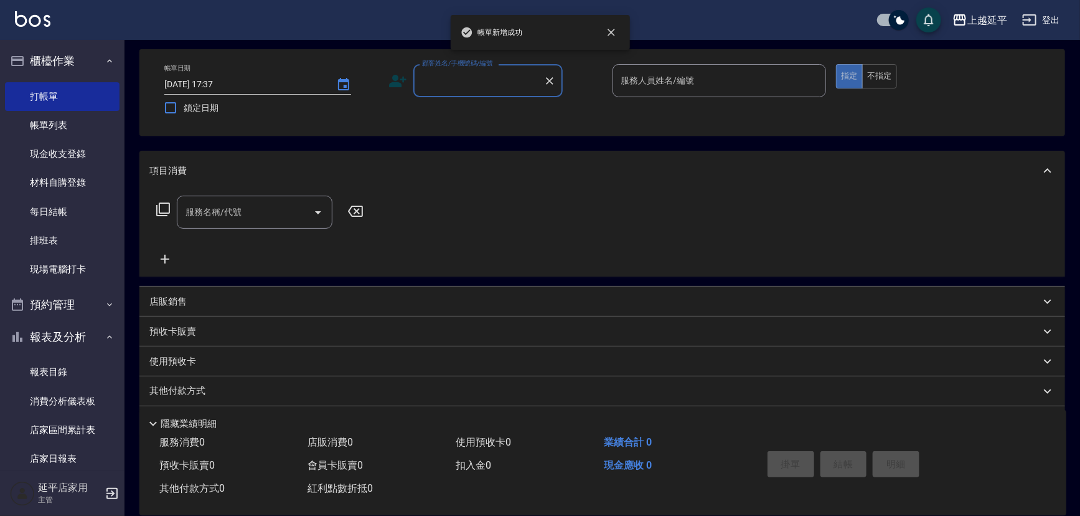
scroll to position [31, 0]
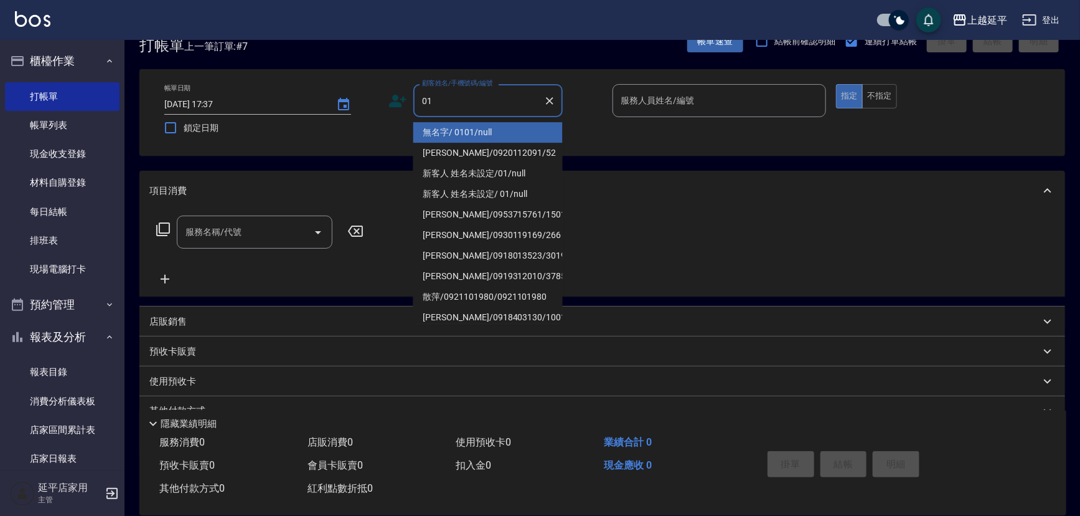
click at [466, 125] on li "無名字/ 0101/null" at bounding box center [487, 132] width 149 height 21
type input "無名字/ 0101/null"
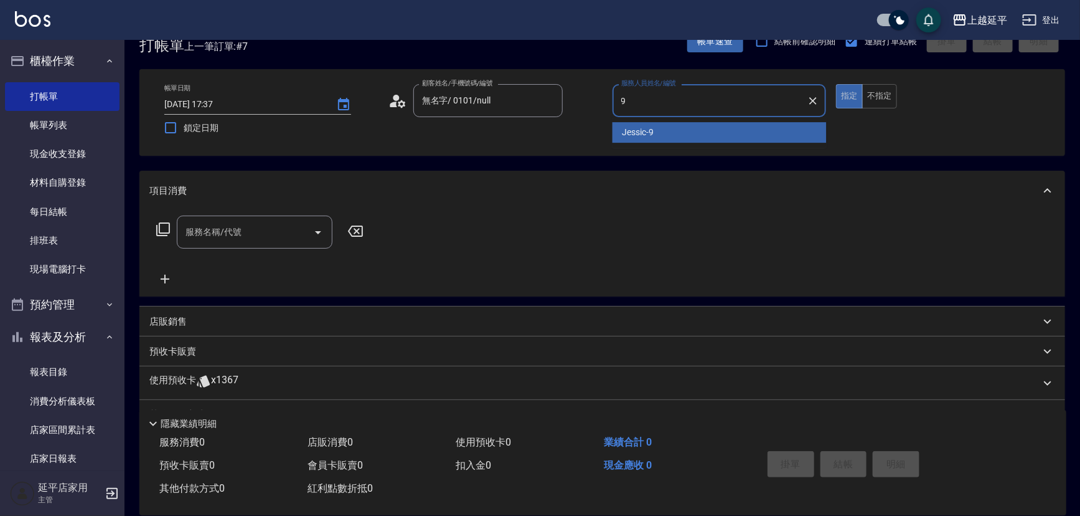
click at [633, 133] on span "Jessic -9" at bounding box center [639, 132] width 32 height 13
type input "Jessic-9"
click at [273, 227] on input "服務名稱/代號" at bounding box center [245, 232] width 126 height 22
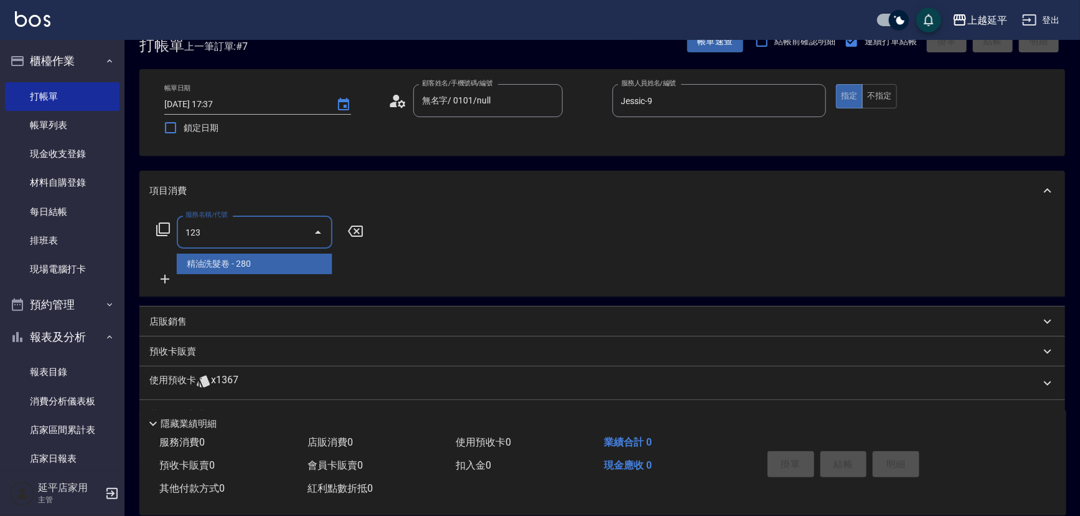
click at [281, 260] on span "精油洗髮卷 - 280" at bounding box center [255, 263] width 156 height 21
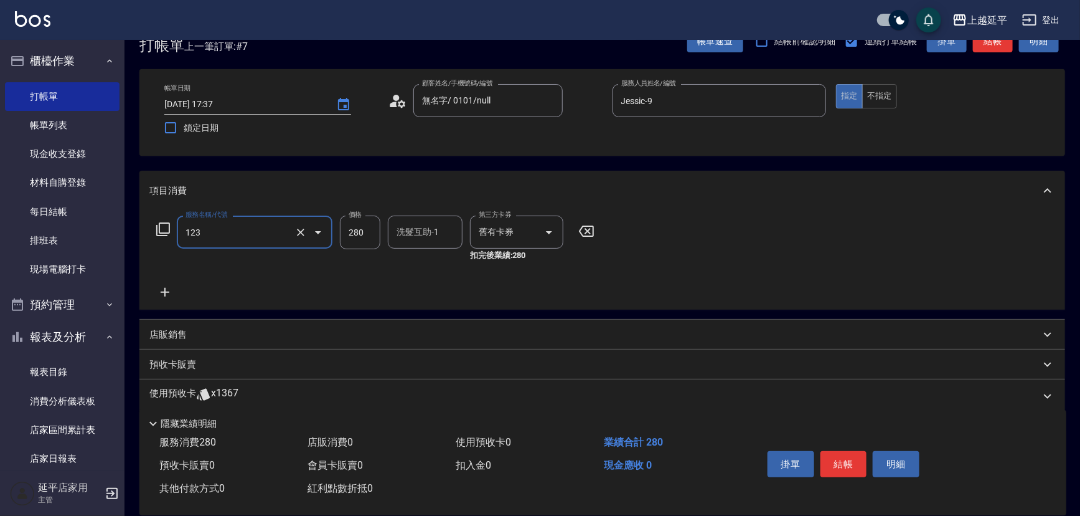
click at [419, 237] on input "洗髮互助-1" at bounding box center [426, 232] width 64 height 22
type input "精油洗髮卷(123)"
click at [423, 255] on div "[PERSON_NAME]-34" at bounding box center [425, 263] width 75 height 21
type input "方彩姿-34"
click at [852, 463] on button "結帳" at bounding box center [844, 464] width 47 height 26
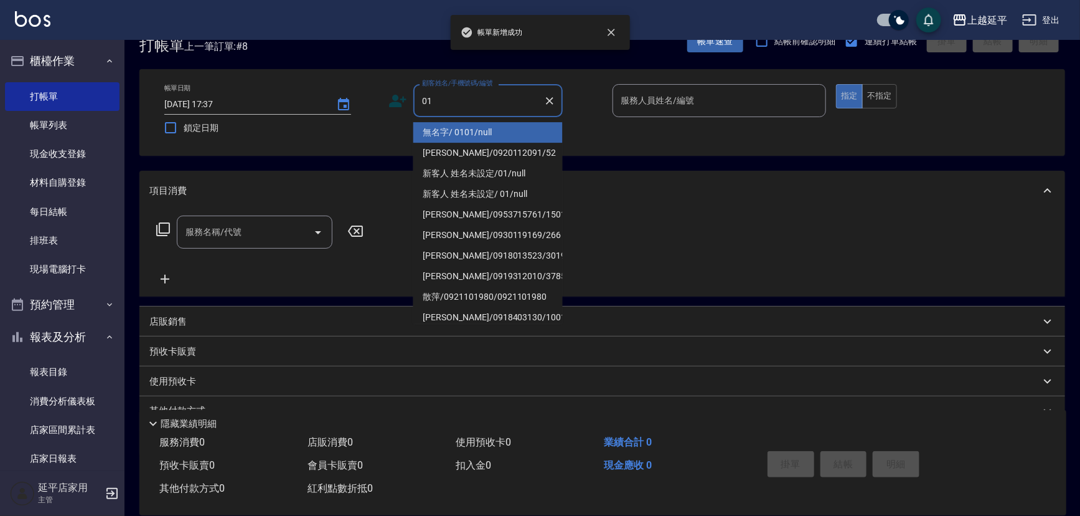
click at [462, 131] on li "無名字/ 0101/null" at bounding box center [487, 132] width 149 height 21
type input "無名字/ 0101/null"
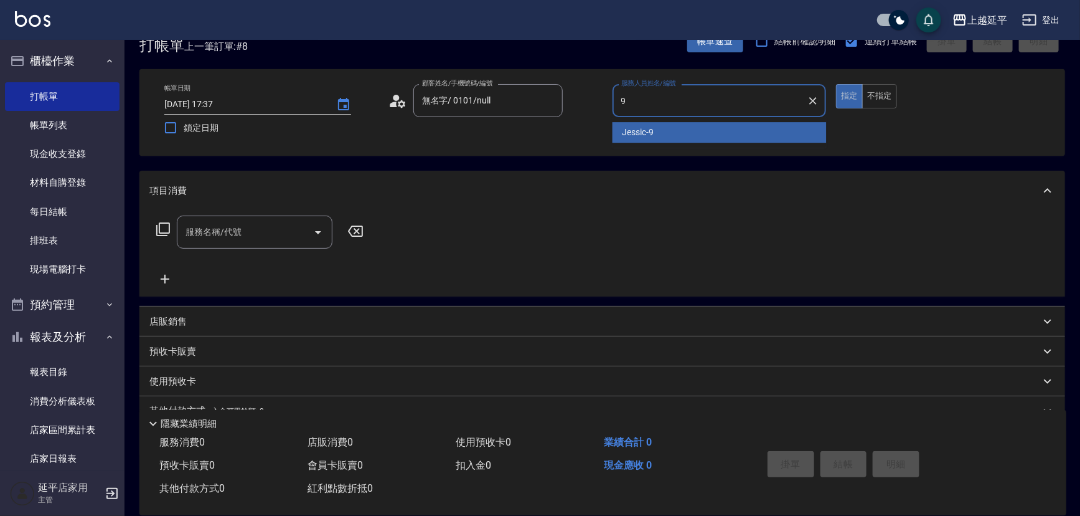
click at [639, 133] on span "Jessic -9" at bounding box center [639, 132] width 32 height 13
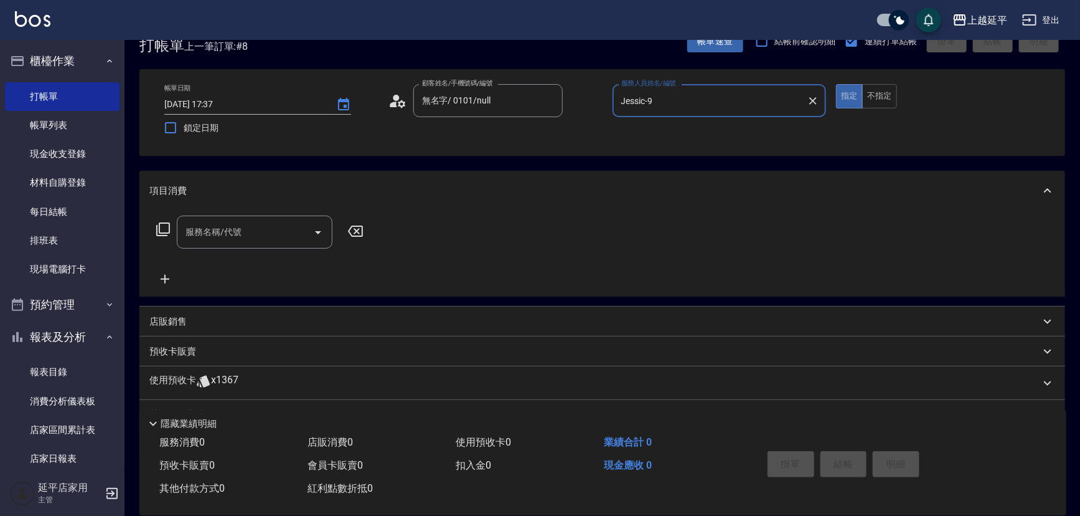
type input "Jessic-9"
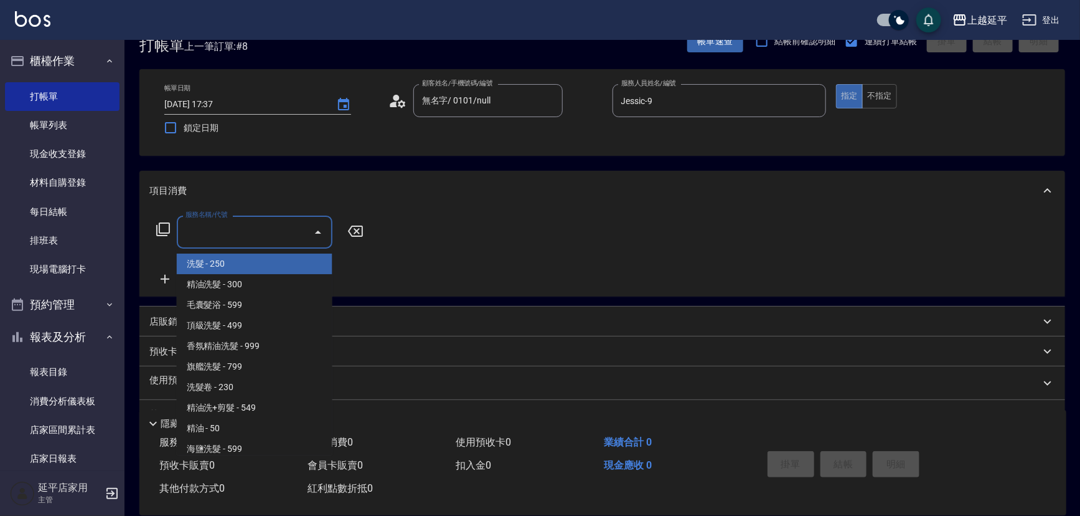
click at [266, 234] on input "服務名稱/代號" at bounding box center [245, 232] width 126 height 22
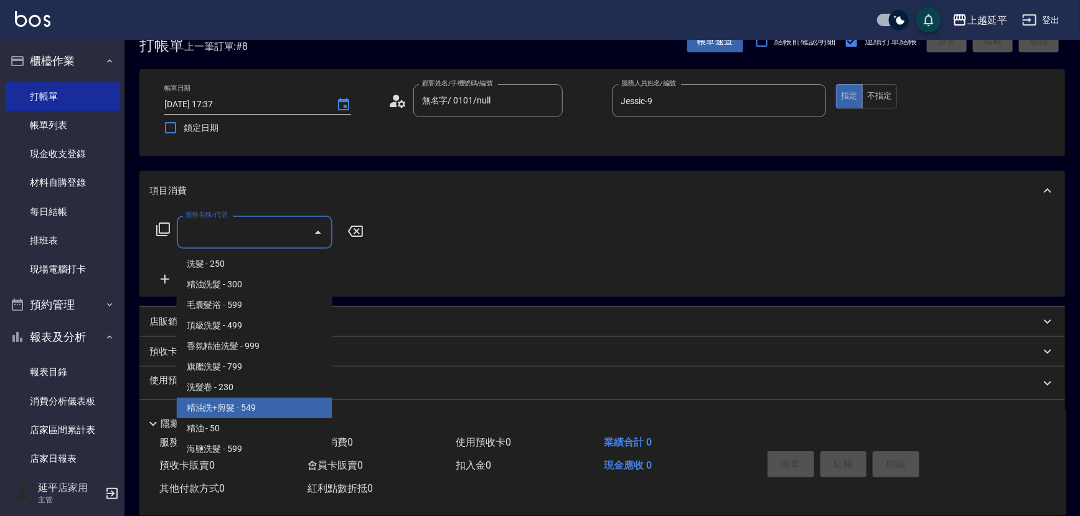
click at [243, 405] on span "精油洗+剪髮 - 549" at bounding box center [255, 407] width 156 height 21
type input "精油洗+剪髮(108)"
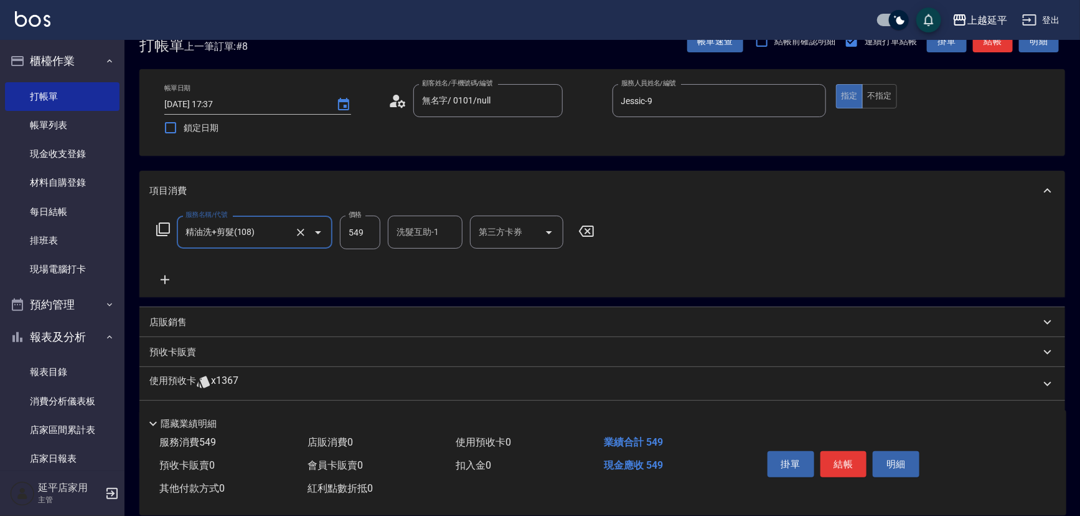
click at [370, 232] on input "549" at bounding box center [360, 232] width 40 height 34
type input "649"
click at [406, 237] on input "洗髮互助-1" at bounding box center [426, 232] width 64 height 22
click at [411, 258] on span "恩恩 -23" at bounding box center [413, 263] width 30 height 13
type input "恩恩-23"
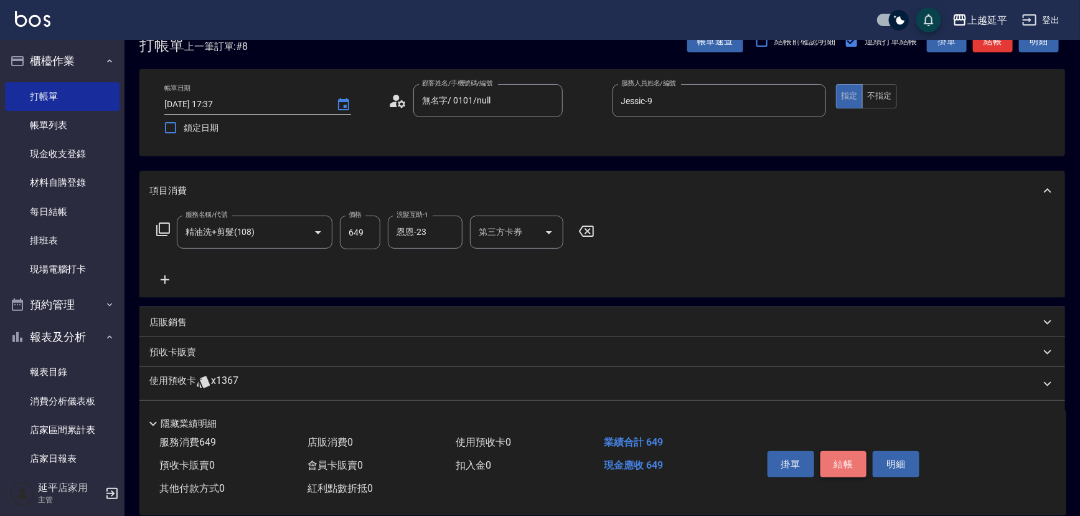
click at [853, 461] on button "結帳" at bounding box center [844, 464] width 47 height 26
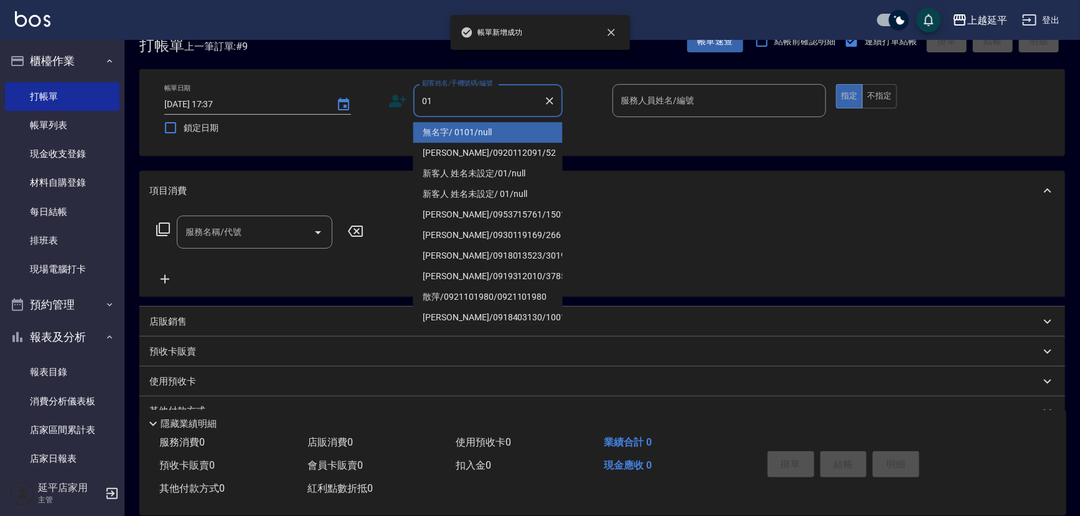
click at [463, 130] on li "無名字/ 0101/null" at bounding box center [487, 132] width 149 height 21
type input "無名字/ 0101/null"
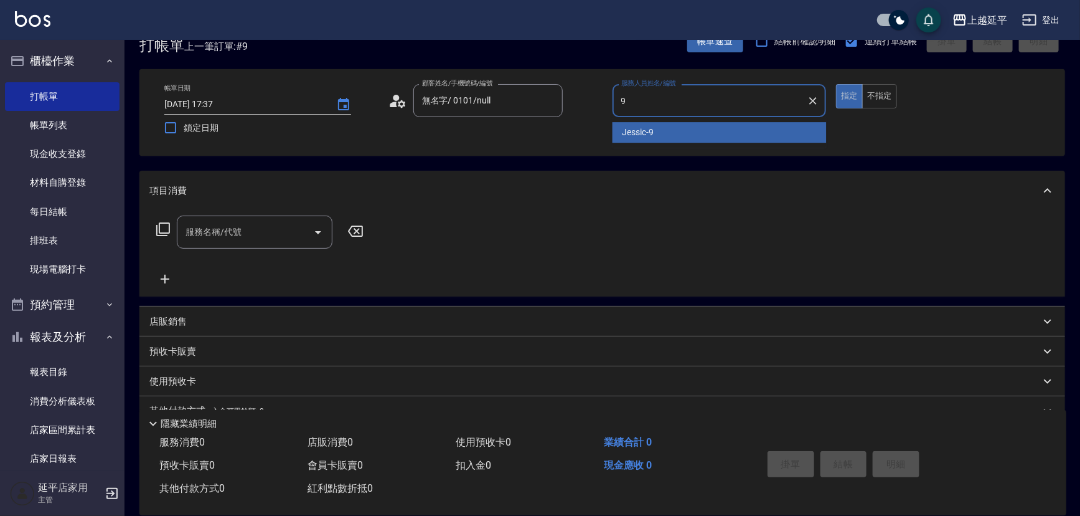
click at [618, 128] on div "Jessic -9" at bounding box center [720, 132] width 214 height 21
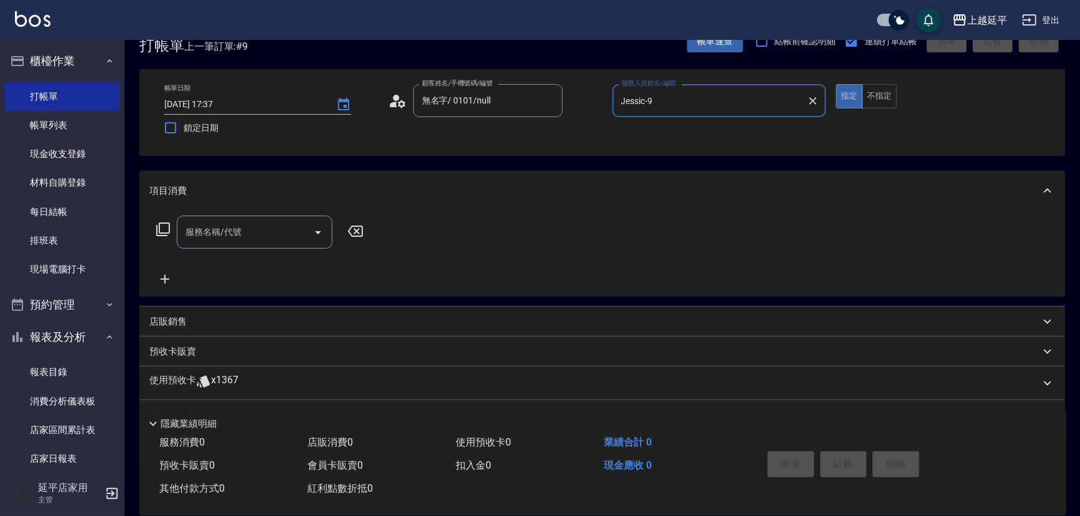
type input "Jessic-9"
click at [282, 224] on input "服務名稱/代號" at bounding box center [245, 232] width 126 height 22
click at [299, 256] on span "嚴選染髮 - 2499" at bounding box center [255, 263] width 156 height 21
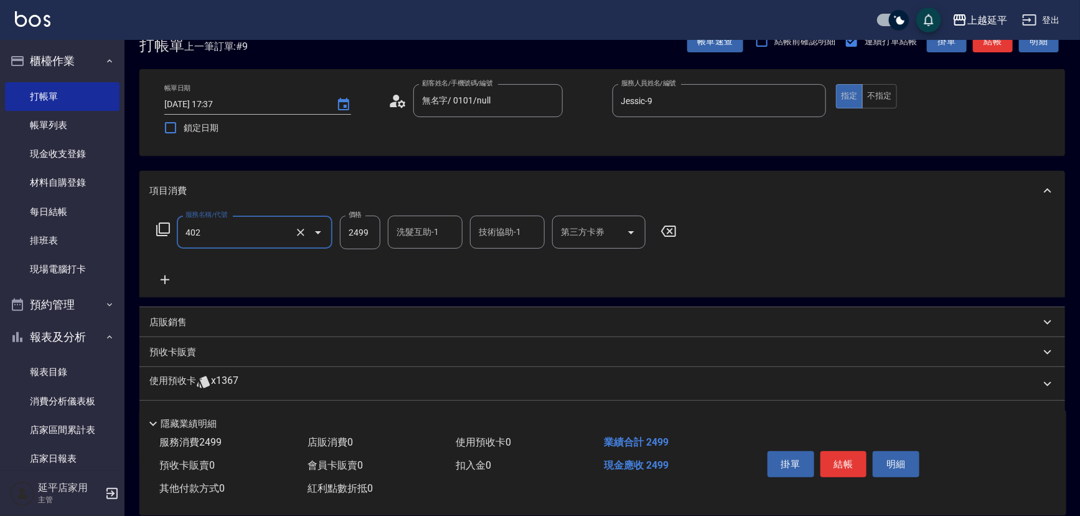
click at [359, 238] on input "2499" at bounding box center [360, 232] width 40 height 34
type input "嚴選染髮(402)"
type input "2799"
click at [402, 236] on div "洗髮互助-1 洗髮互助-1" at bounding box center [425, 231] width 75 height 33
click at [415, 265] on span "恩恩 -23" at bounding box center [413, 263] width 30 height 13
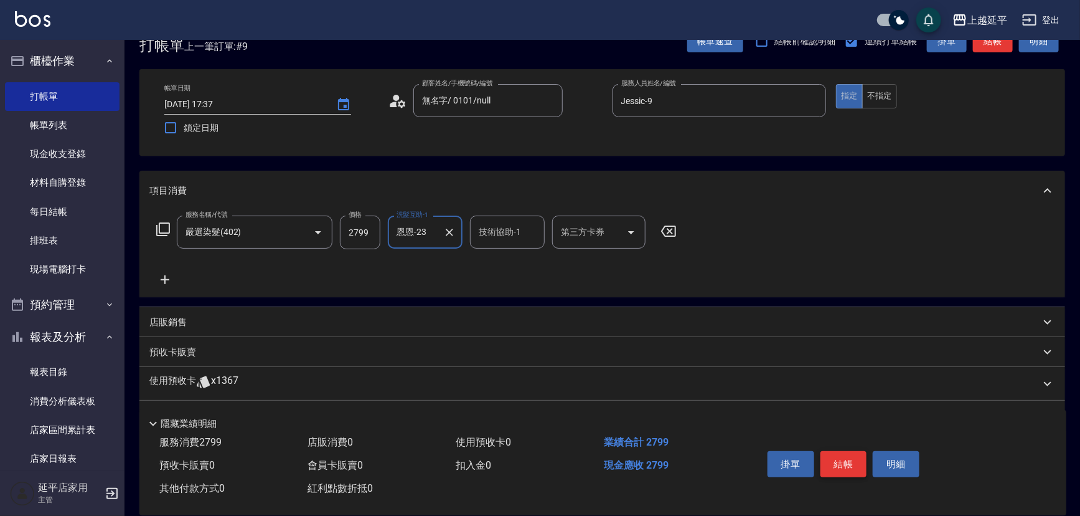
type input "恩恩-23"
click at [845, 463] on button "結帳" at bounding box center [844, 464] width 47 height 26
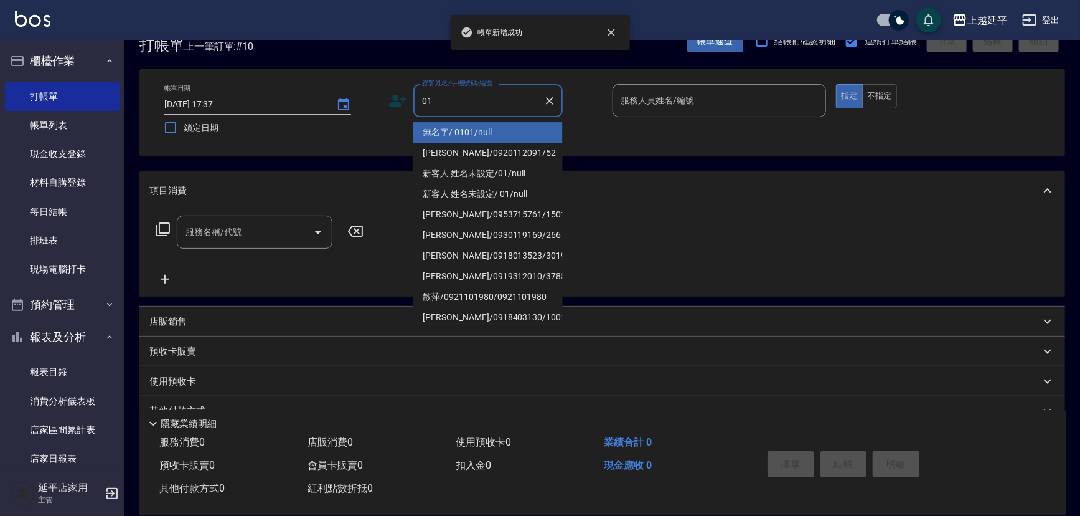
click at [462, 136] on li "無名字/ 0101/null" at bounding box center [487, 132] width 149 height 21
type input "無名字/ 0101/null"
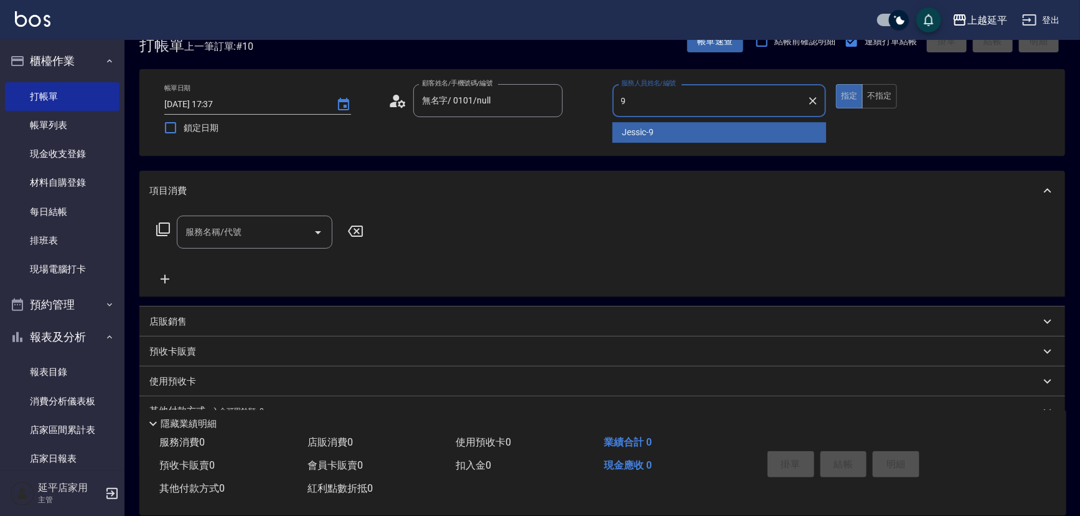
click at [628, 131] on span "Jessic -9" at bounding box center [639, 132] width 32 height 13
type input "Jessic-9"
click at [280, 235] on input "服務名稱/代號" at bounding box center [245, 232] width 126 height 22
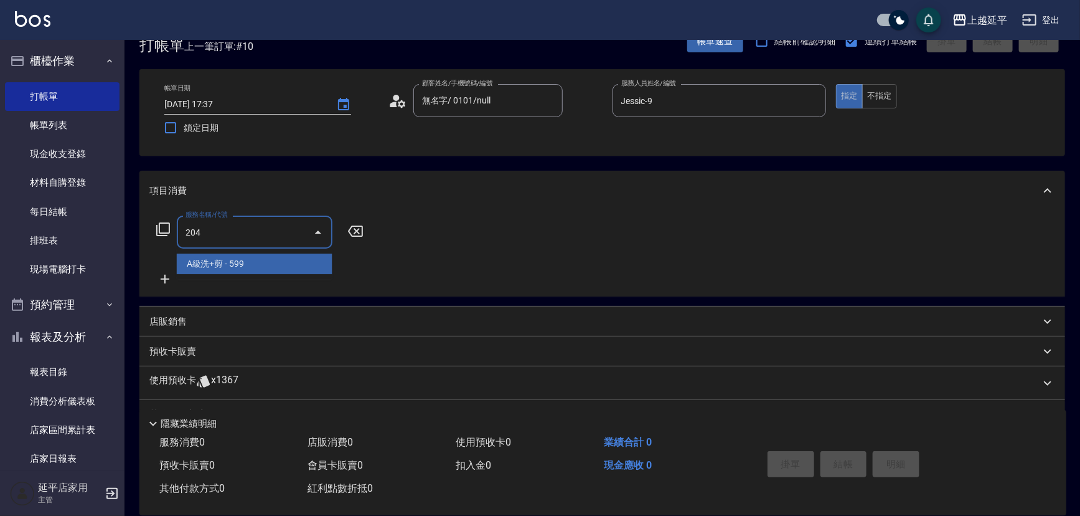
click at [297, 257] on span "A級洗+剪 - 599" at bounding box center [255, 263] width 156 height 21
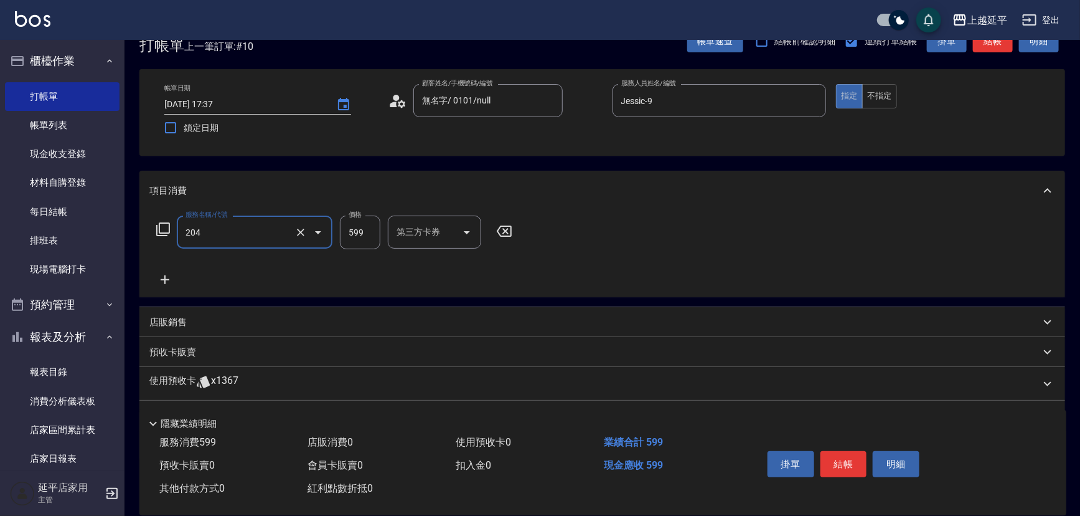
type input "A級洗+剪(204)"
click at [349, 236] on input "599" at bounding box center [360, 232] width 40 height 34
type input "800"
click at [406, 235] on div "洗髮互助-1 洗髮互助-1" at bounding box center [425, 231] width 75 height 33
click at [413, 258] on span "恩恩 -23" at bounding box center [413, 263] width 30 height 13
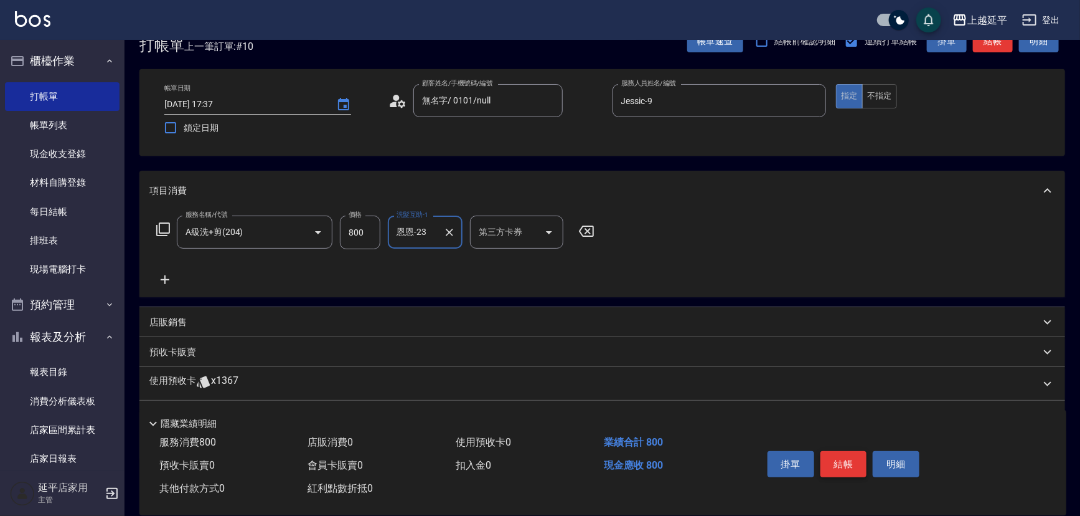
type input "恩恩-23"
click at [849, 463] on button "結帳" at bounding box center [844, 464] width 47 height 26
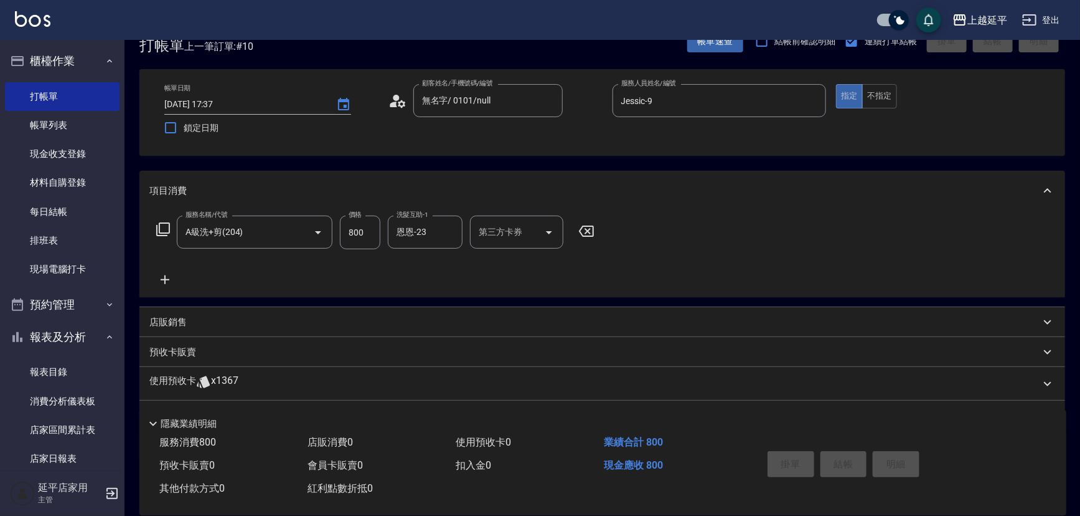
type input "[DATE] 17:38"
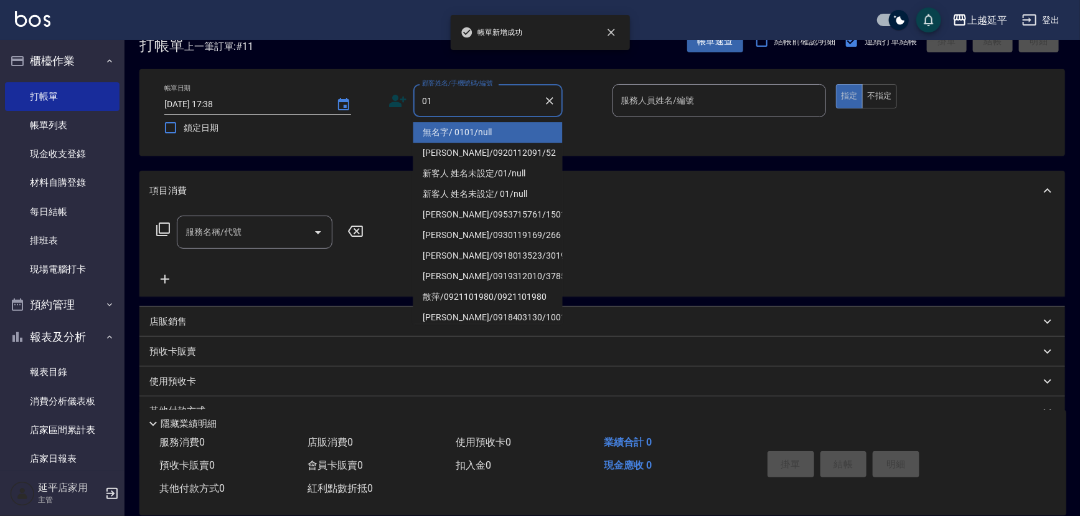
click at [469, 124] on li "無名字/ 0101/null" at bounding box center [487, 132] width 149 height 21
type input "無名字/ 0101/null"
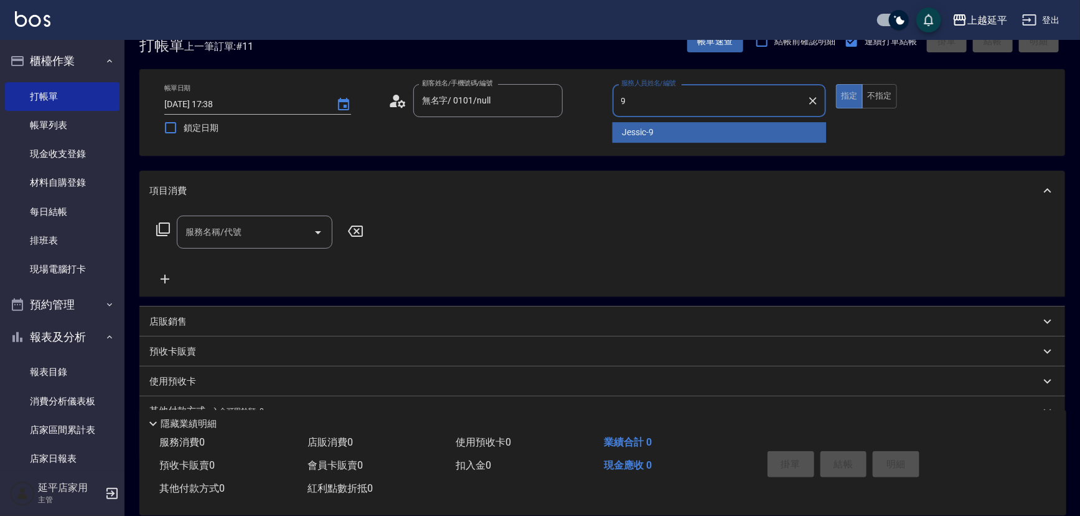
click at [634, 128] on span "Jessic -9" at bounding box center [639, 132] width 32 height 13
type input "Jessic-9"
click at [271, 233] on input "服務名稱/代號" at bounding box center [245, 232] width 126 height 22
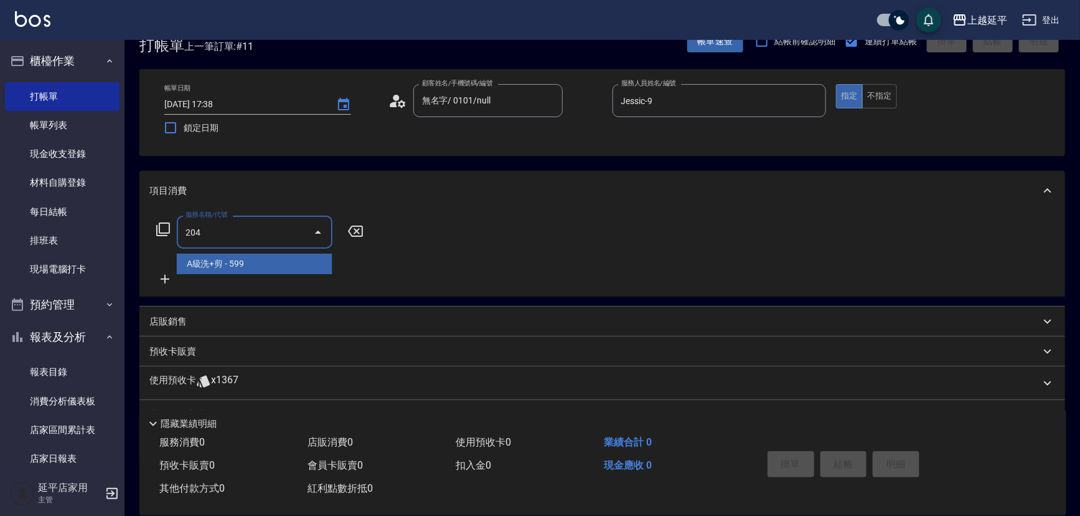
click at [290, 257] on span "A級洗+剪 - 599" at bounding box center [255, 263] width 156 height 21
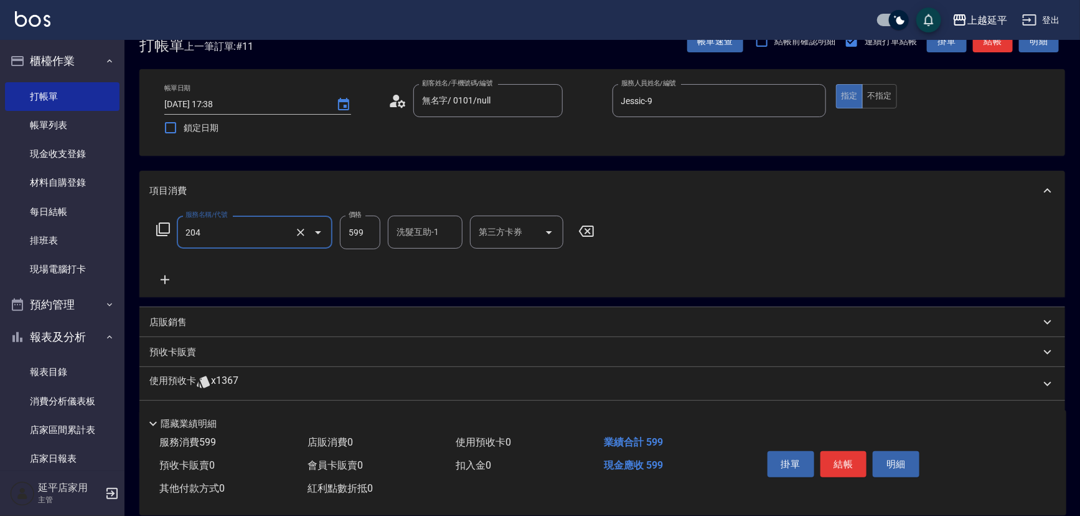
type input "A級洗+剪(204)"
click at [417, 235] on input "洗髮互助-1" at bounding box center [426, 232] width 64 height 22
click at [418, 257] on span "恩恩 -23" at bounding box center [413, 263] width 30 height 13
type input "恩恩-23"
click at [842, 456] on button "結帳" at bounding box center [844, 464] width 47 height 26
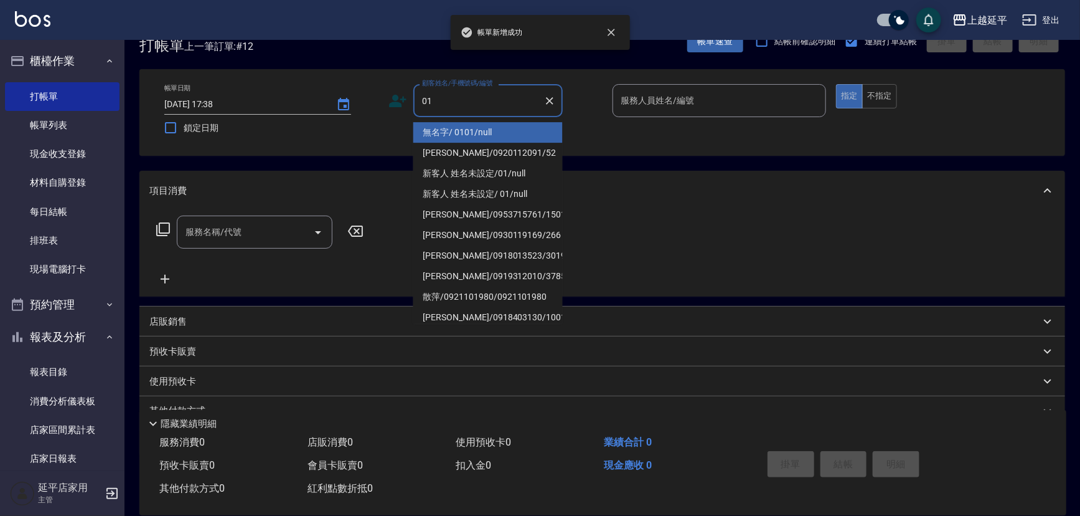
click at [454, 127] on li "無名字/ 0101/null" at bounding box center [487, 132] width 149 height 21
type input "無名字/ 0101/null"
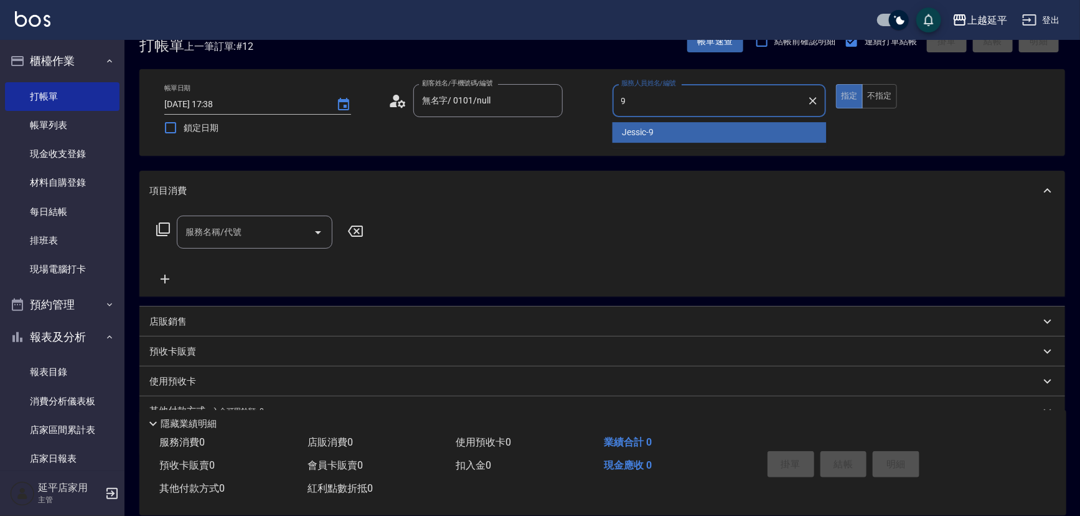
click at [623, 130] on span "Jessic -9" at bounding box center [639, 132] width 32 height 13
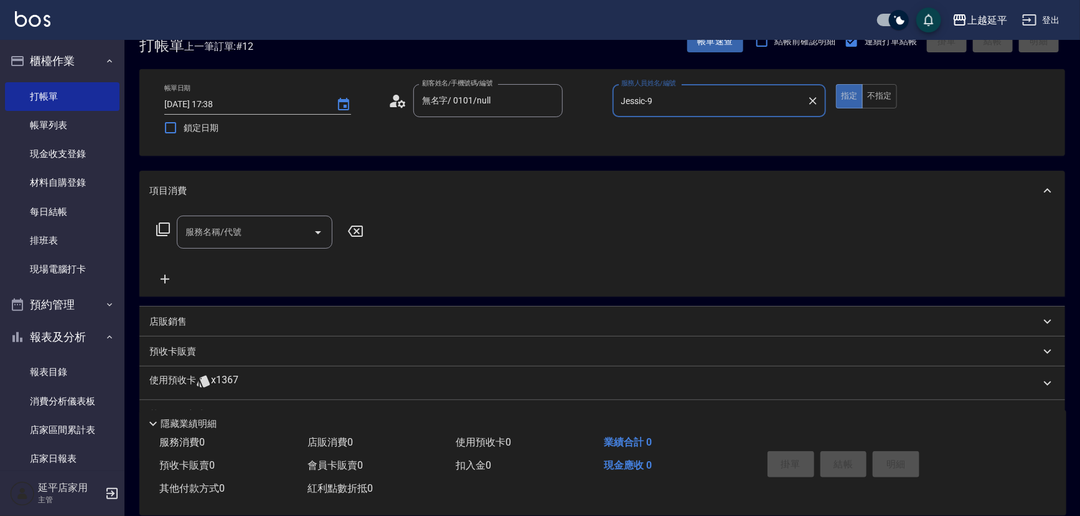
type input "Jessic-9"
click at [247, 231] on input "服務名稱/代號" at bounding box center [245, 232] width 126 height 22
click at [262, 261] on span "A級洗+剪 - 599" at bounding box center [255, 263] width 156 height 21
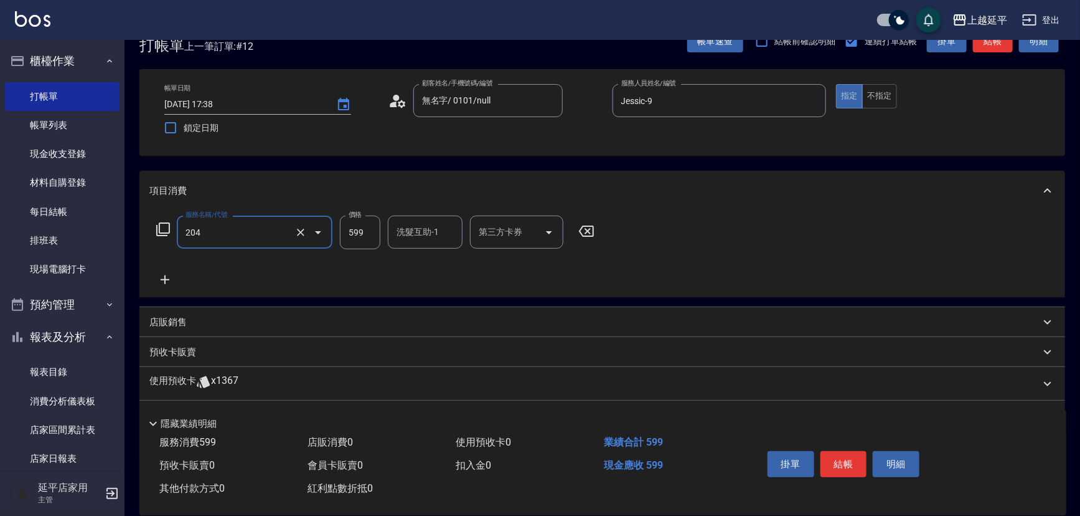
click at [392, 232] on div "洗髮互助-1" at bounding box center [425, 231] width 75 height 33
type input "A級洗+剪(204)"
click at [420, 257] on span "[PERSON_NAME]-34" at bounding box center [417, 263] width 39 height 13
type input "方彩姿-34"
click at [841, 463] on button "結帳" at bounding box center [844, 464] width 47 height 26
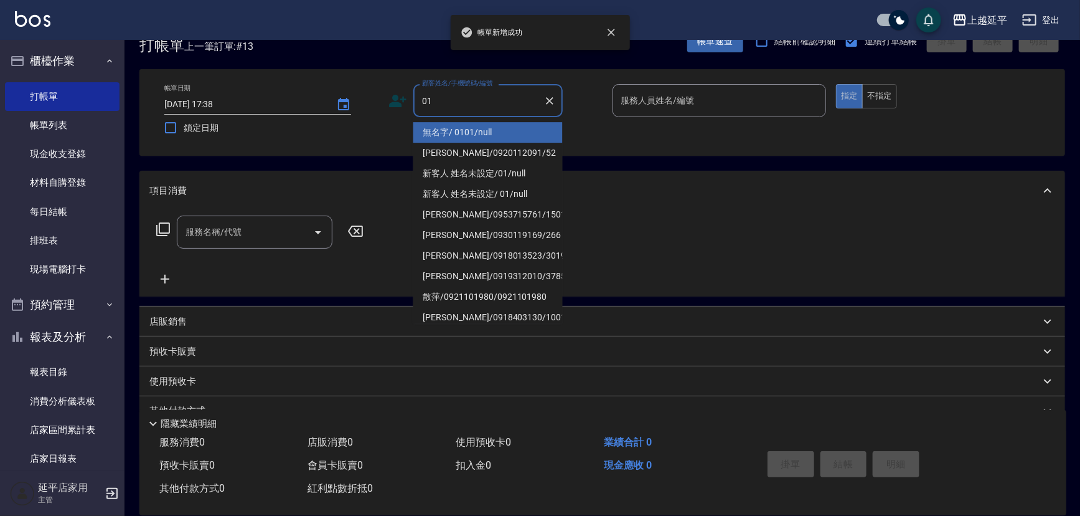
click at [435, 133] on li "無名字/ 0101/null" at bounding box center [487, 132] width 149 height 21
type input "無名字/ 0101/null"
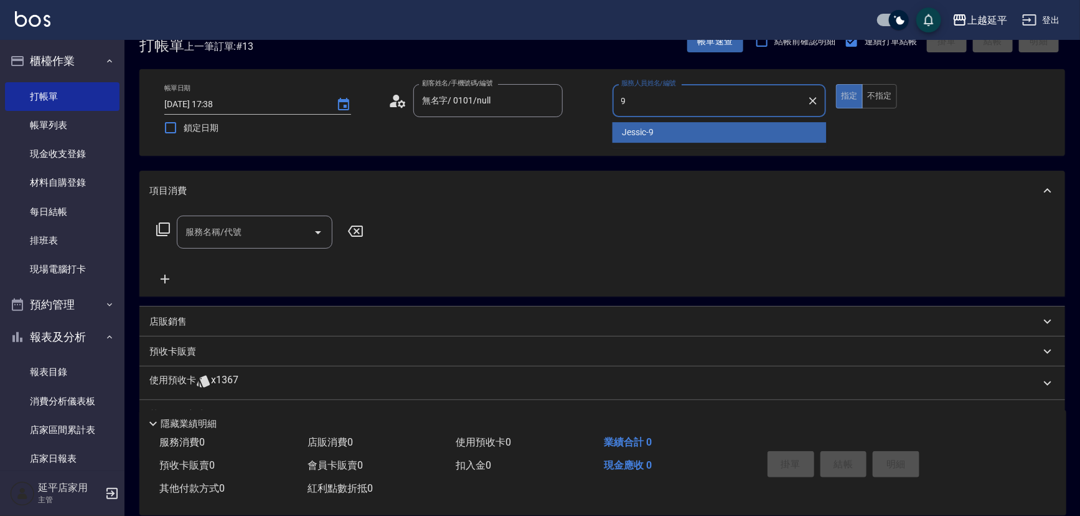
click at [646, 126] on span "Jessic -9" at bounding box center [639, 132] width 32 height 13
type input "Jessic-9"
click at [264, 232] on input "服務名稱/代號" at bounding box center [245, 232] width 126 height 22
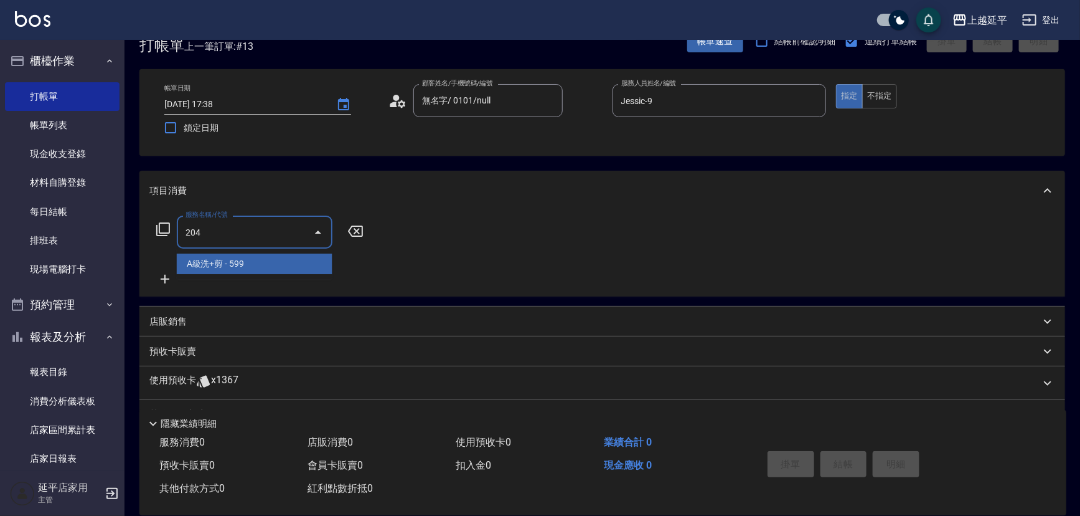
click at [275, 261] on span "A級洗+剪 - 599" at bounding box center [255, 263] width 156 height 21
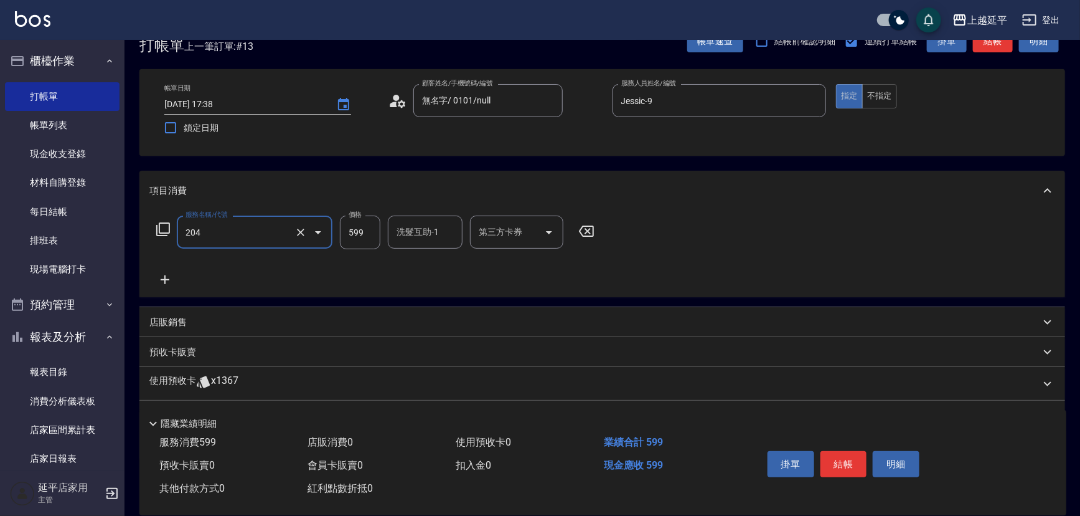
click at [422, 229] on div "洗髮互助-1 洗髮互助-1" at bounding box center [425, 231] width 75 height 33
type input "A級洗+剪(204)"
click at [415, 266] on span "恩恩 -23" at bounding box center [413, 263] width 30 height 13
type input "恩恩-23"
click at [838, 458] on button "結帳" at bounding box center [844, 464] width 47 height 26
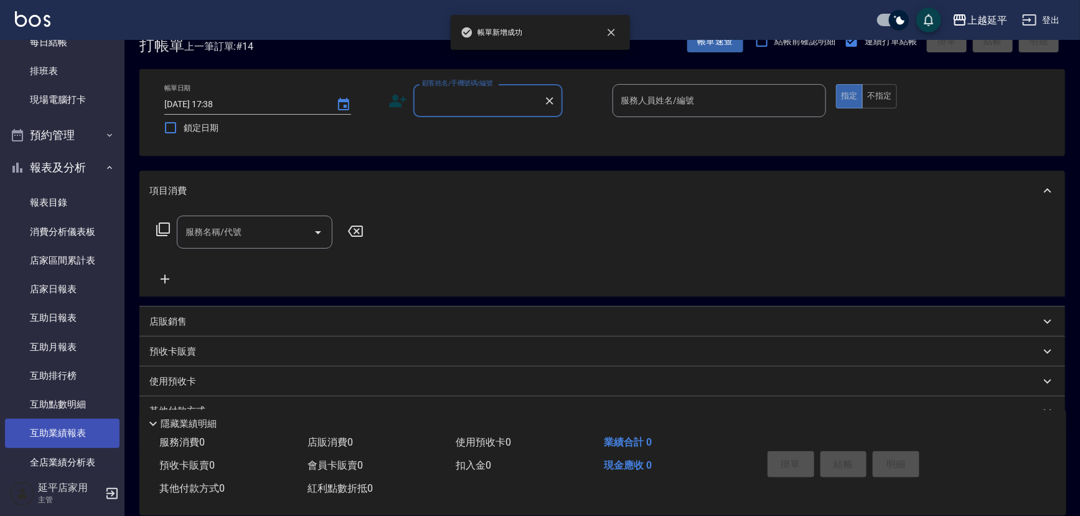
scroll to position [283, 0]
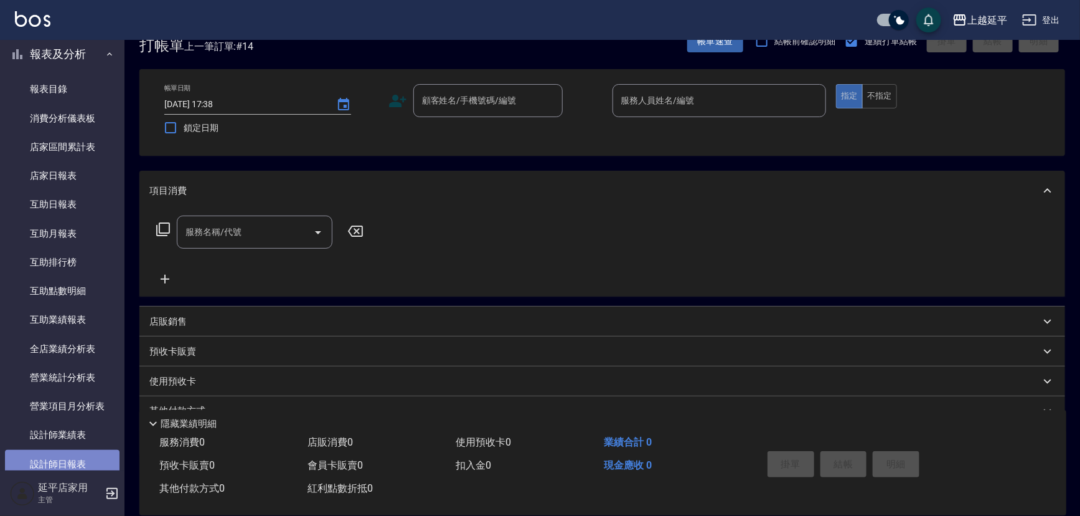
click at [81, 460] on link "設計師日報表" at bounding box center [62, 464] width 115 height 29
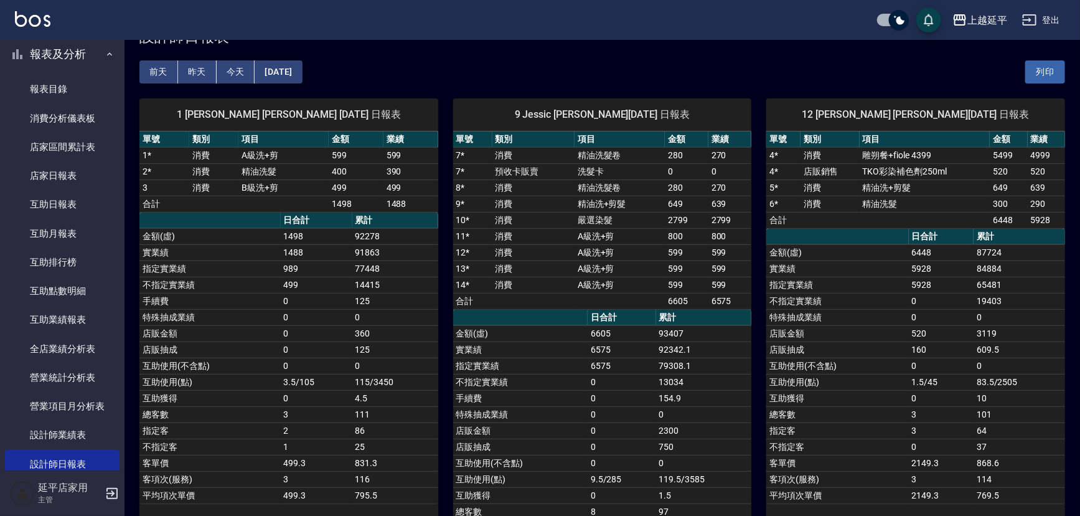
scroll to position [39, 0]
click at [191, 70] on button "昨天" at bounding box center [197, 73] width 39 height 23
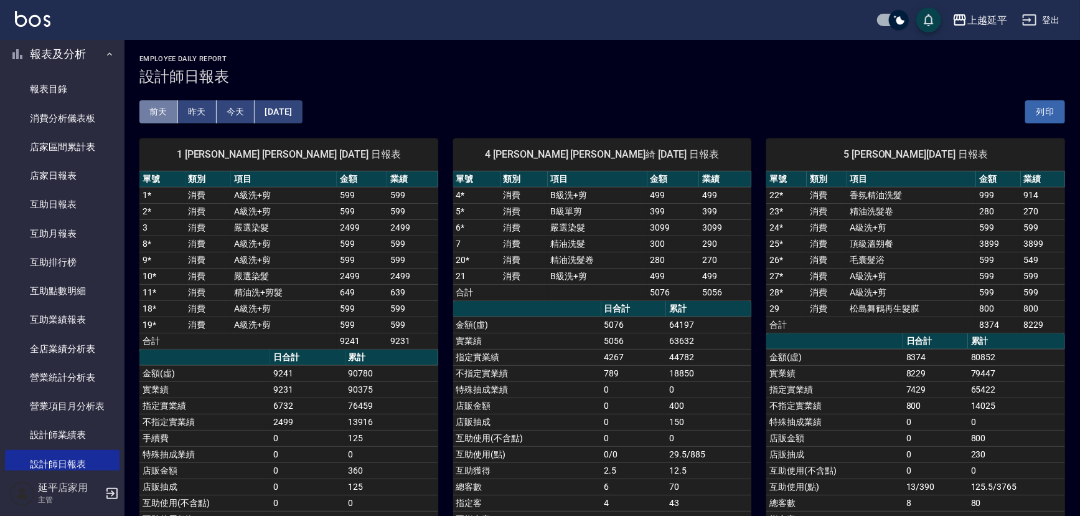
click at [158, 111] on button "前天" at bounding box center [158, 111] width 39 height 23
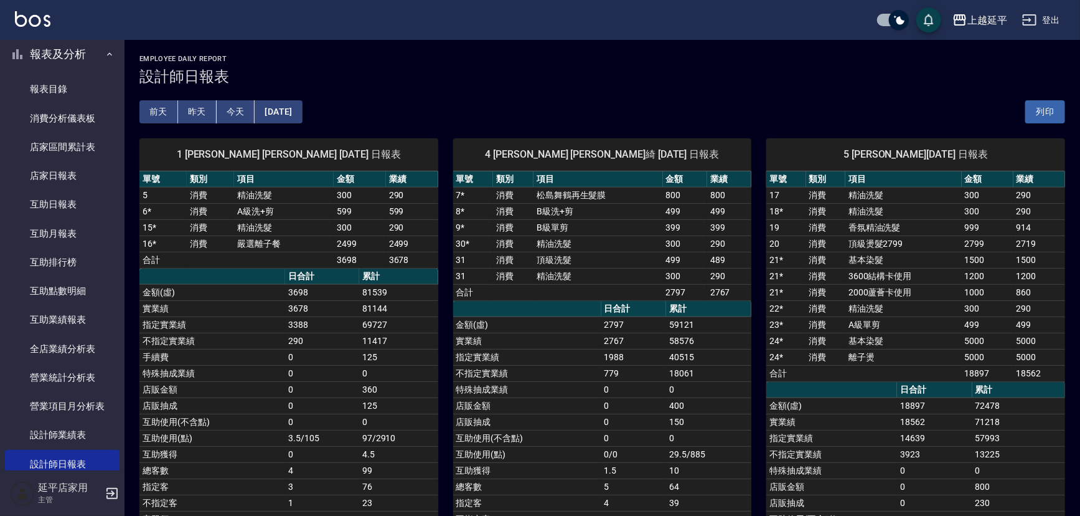
click at [200, 110] on button "昨天" at bounding box center [197, 111] width 39 height 23
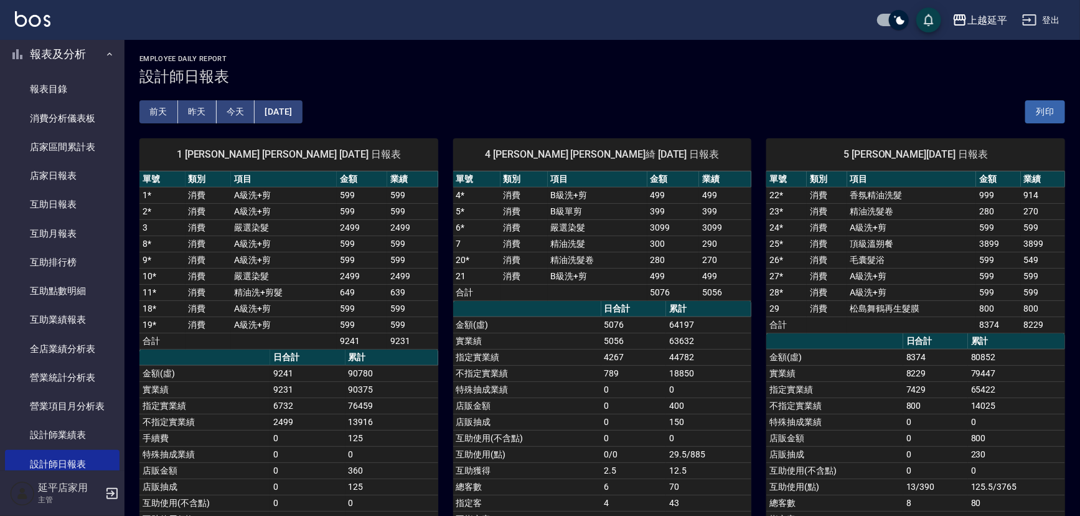
click at [160, 110] on button "前天" at bounding box center [158, 111] width 39 height 23
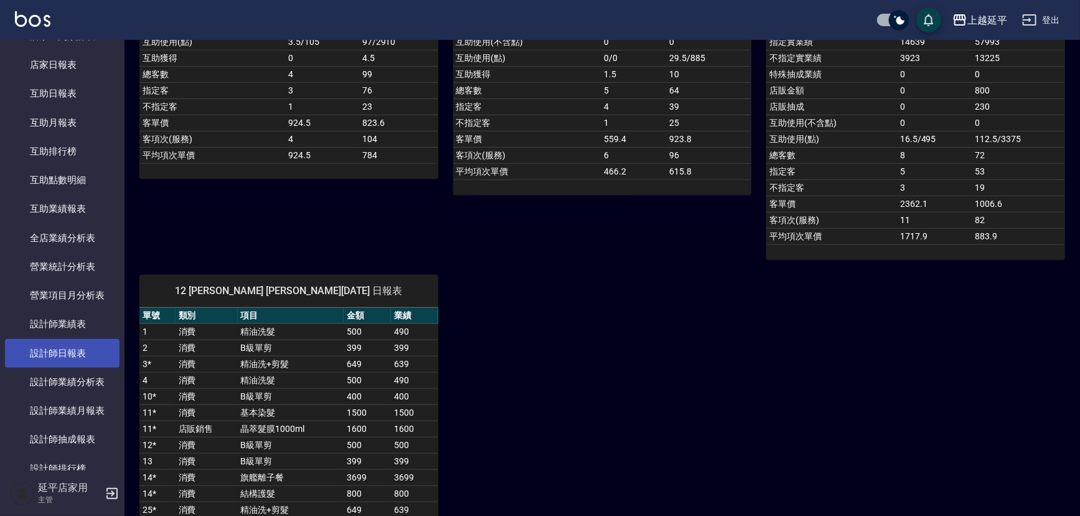
scroll to position [396, 0]
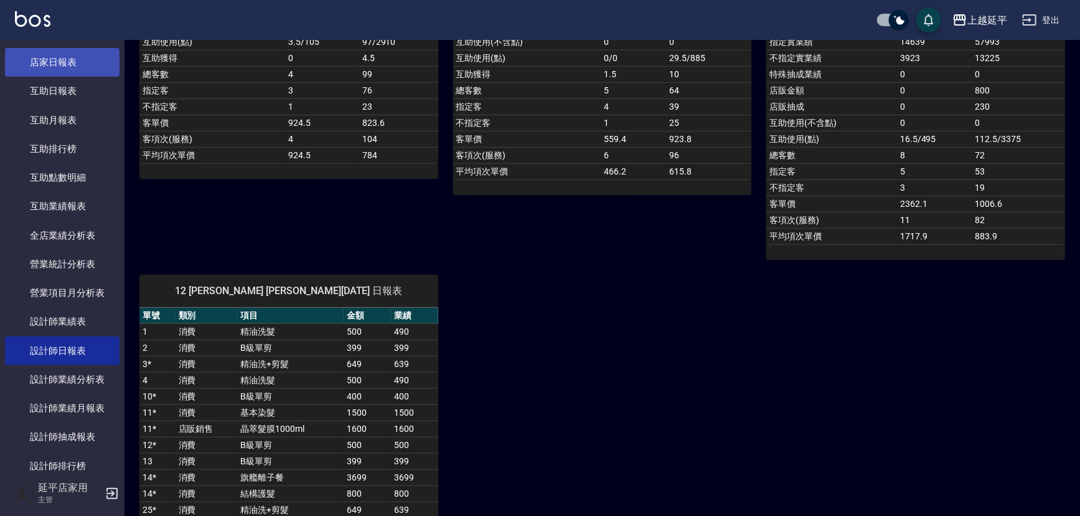
click at [74, 64] on link "店家日報表" at bounding box center [62, 62] width 115 height 29
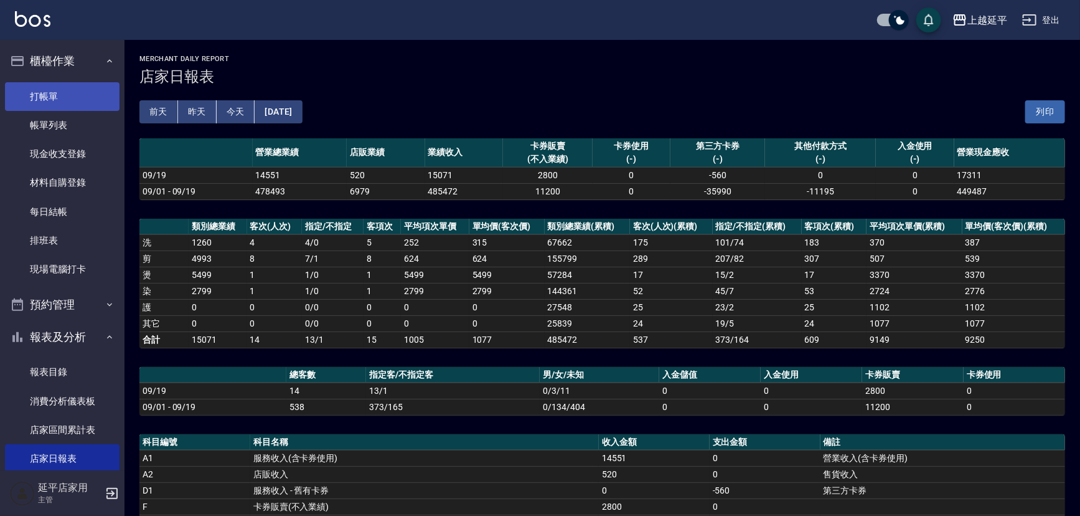
click at [44, 92] on link "打帳單" at bounding box center [62, 96] width 115 height 29
